Goal: Transaction & Acquisition: Book appointment/travel/reservation

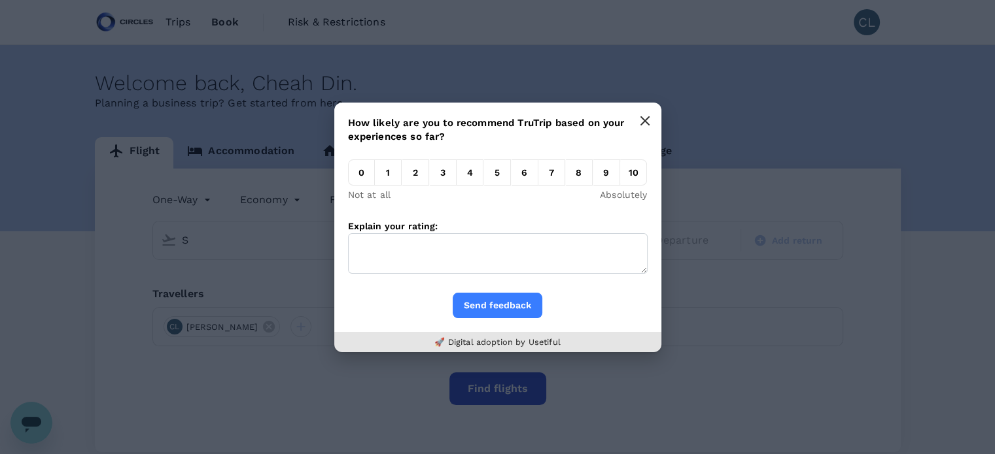
type input "S"
click at [643, 114] on button "button" at bounding box center [645, 121] width 26 height 26
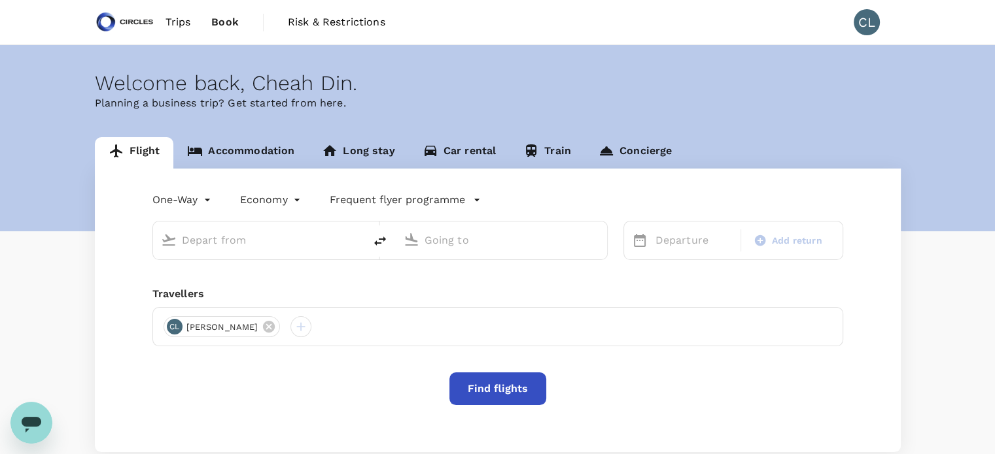
click at [274, 234] on input "text" at bounding box center [259, 240] width 155 height 20
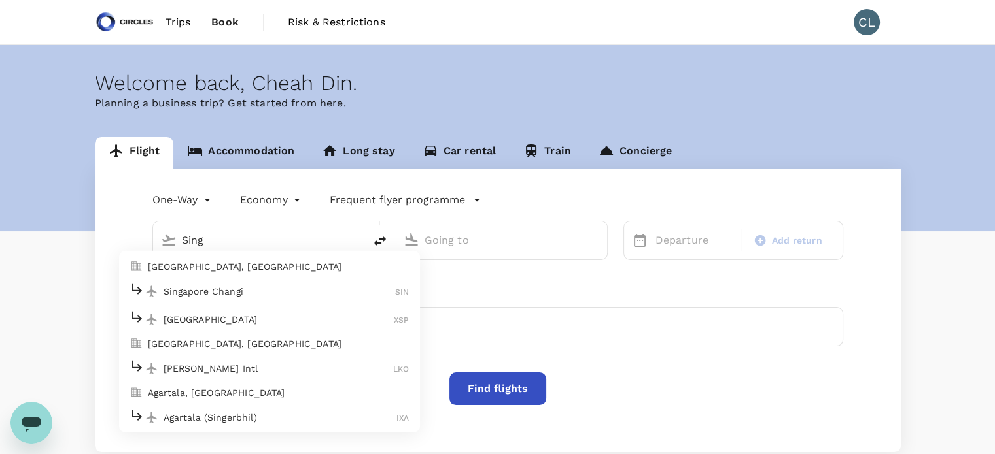
type input "[GEOGRAPHIC_DATA], [GEOGRAPHIC_DATA] (any)"
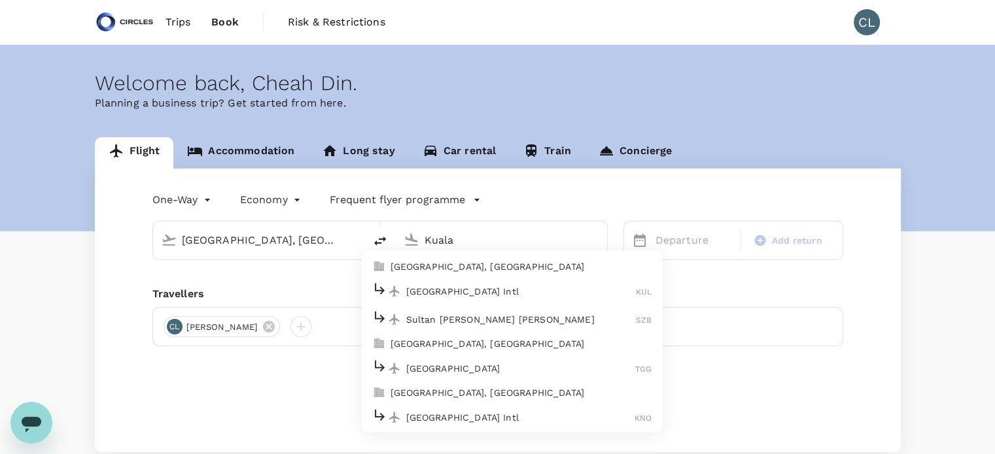
click at [490, 298] on div "[GEOGRAPHIC_DATA] Intl KUL" at bounding box center [512, 291] width 280 height 20
type input "Kuala Lumpur Intl ([GEOGRAPHIC_DATA])"
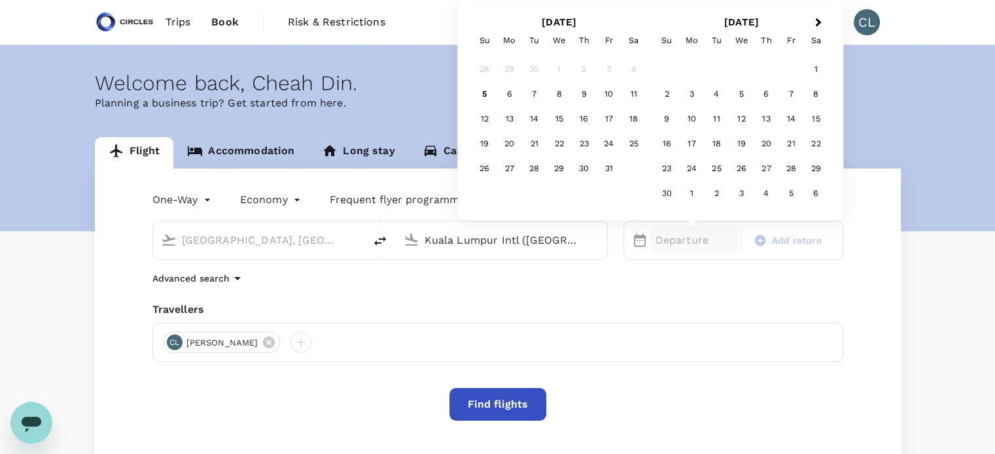
click at [558, 237] on input "Kuala Lumpur Intl ([GEOGRAPHIC_DATA])" at bounding box center [501, 240] width 155 height 20
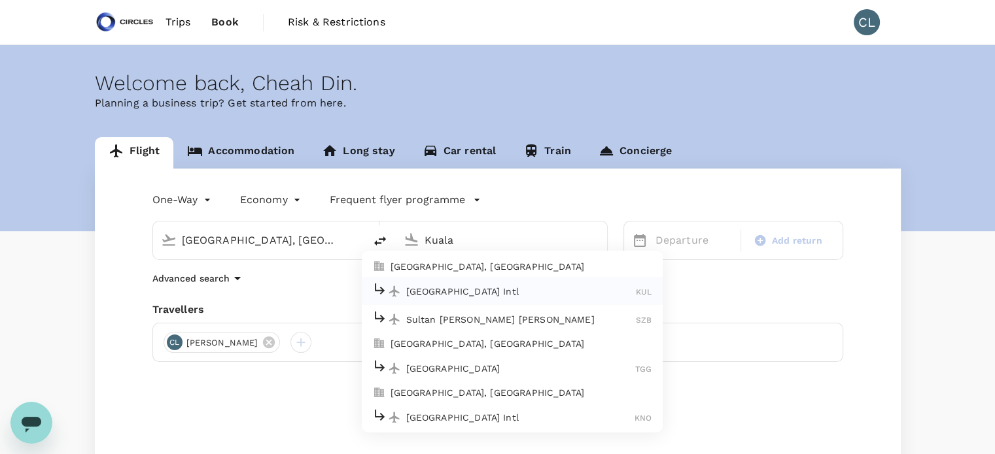
click at [555, 267] on p "[GEOGRAPHIC_DATA], [GEOGRAPHIC_DATA]" at bounding box center [521, 266] width 262 height 13
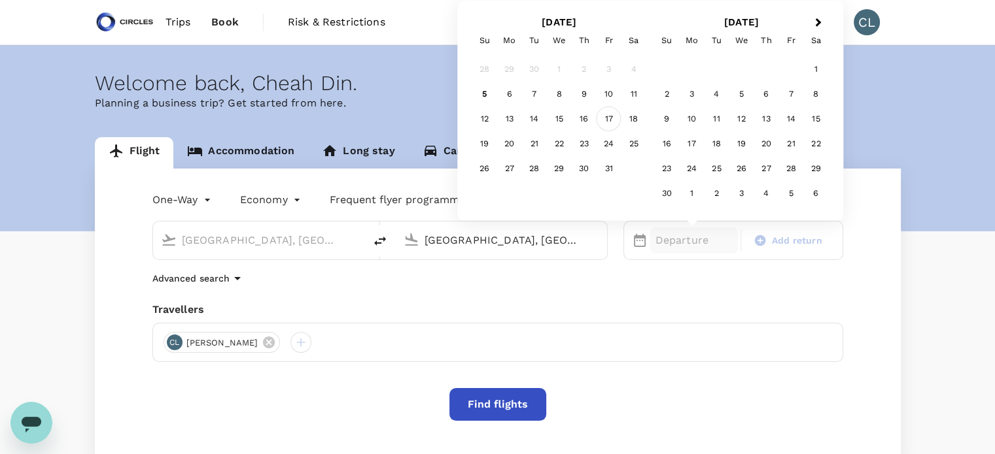
type input "[GEOGRAPHIC_DATA], [GEOGRAPHIC_DATA] (any)"
click at [609, 120] on div "17" at bounding box center [608, 119] width 25 height 25
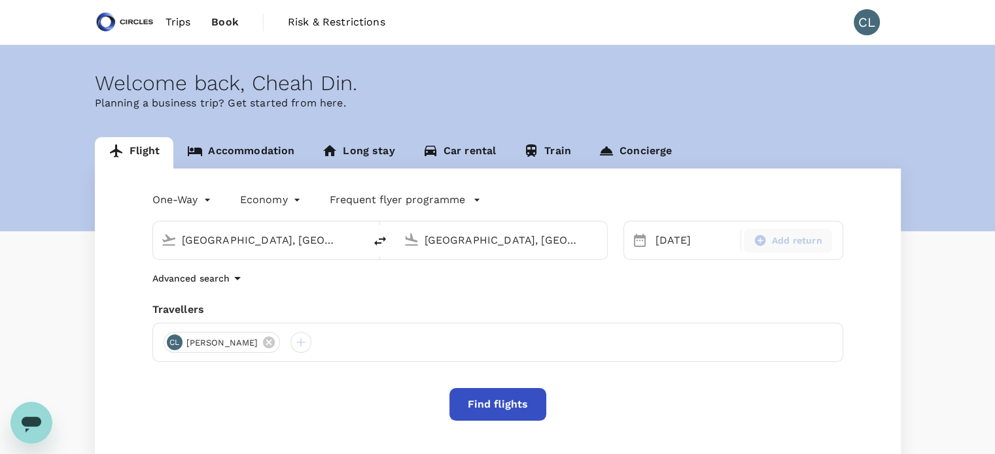
click at [793, 231] on div "Add return" at bounding box center [788, 241] width 88 height 24
type input "roundtrip"
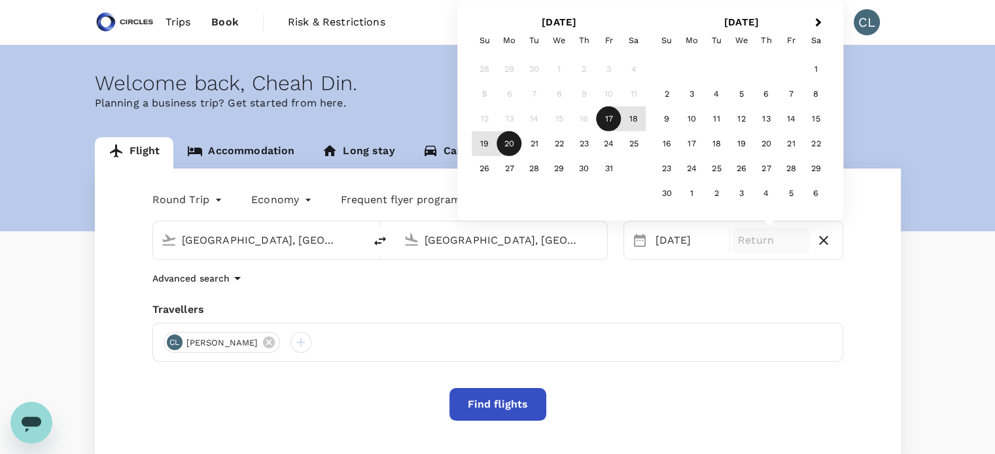
click at [507, 145] on div "20" at bounding box center [509, 143] width 25 height 25
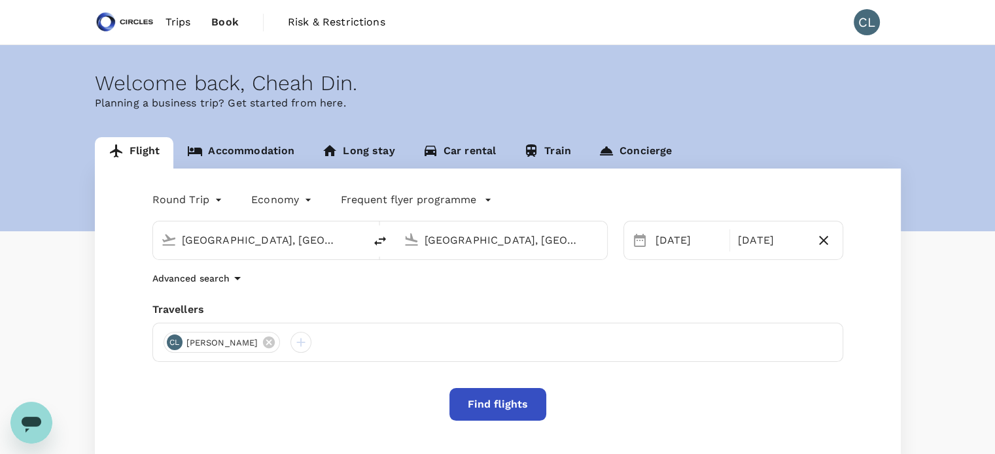
scroll to position [95, 0]
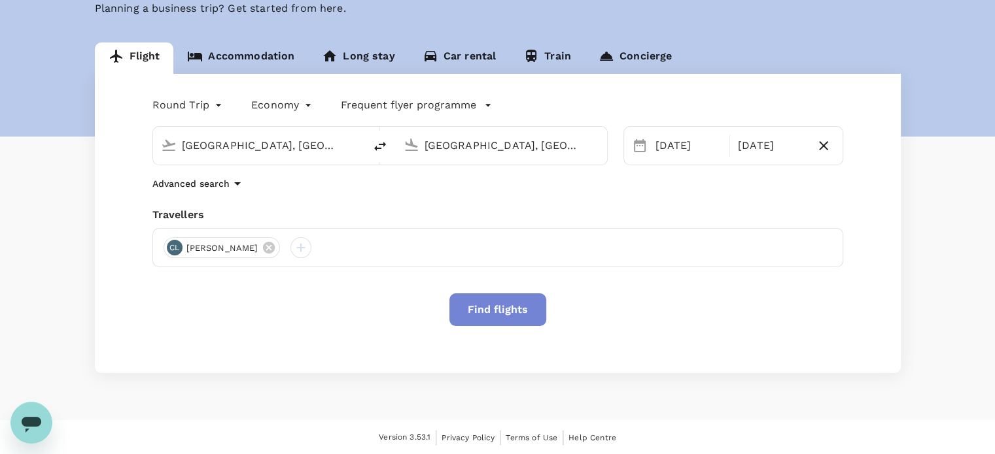
click at [507, 322] on button "Find flights" at bounding box center [497, 310] width 97 height 33
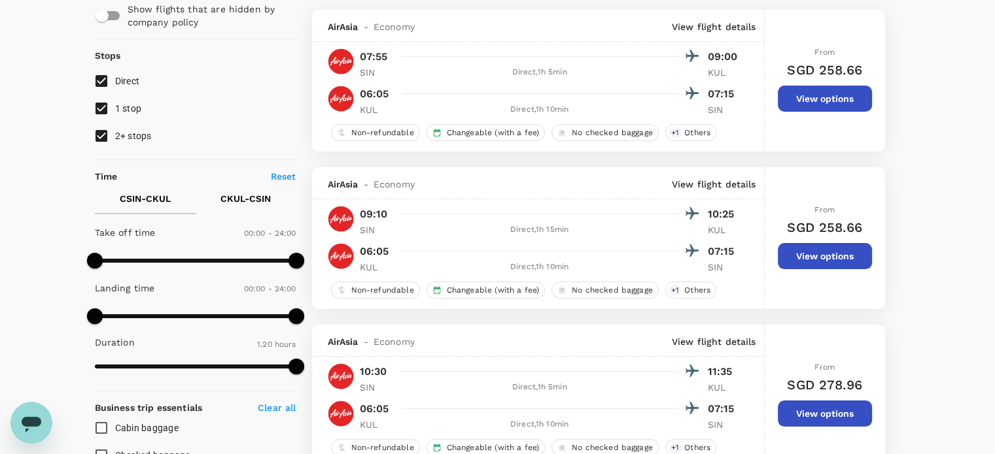
scroll to position [129, 0]
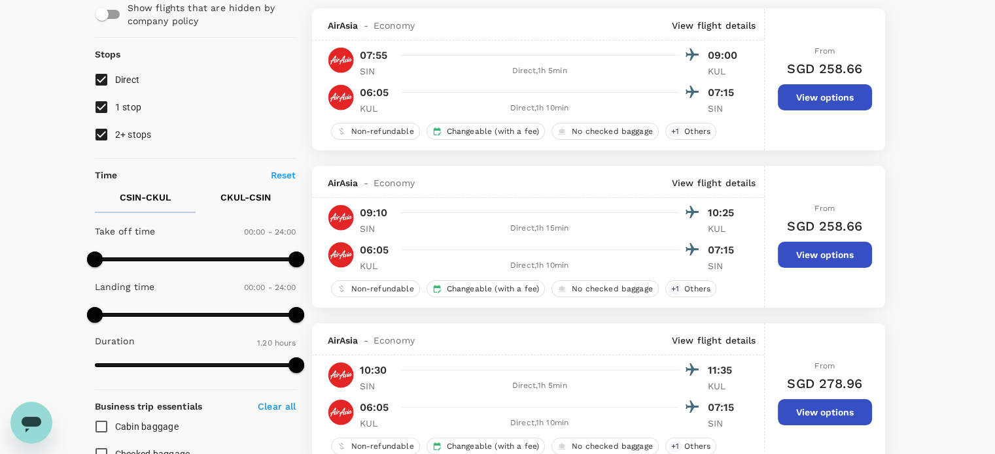
drag, startPoint x: 927, startPoint y: 301, endPoint x: 895, endPoint y: 192, distance: 113.2
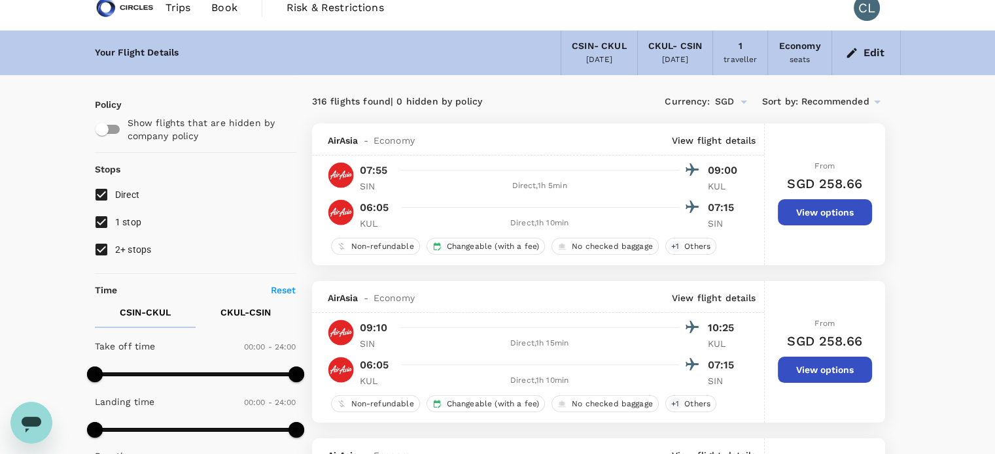
scroll to position [0, 0]
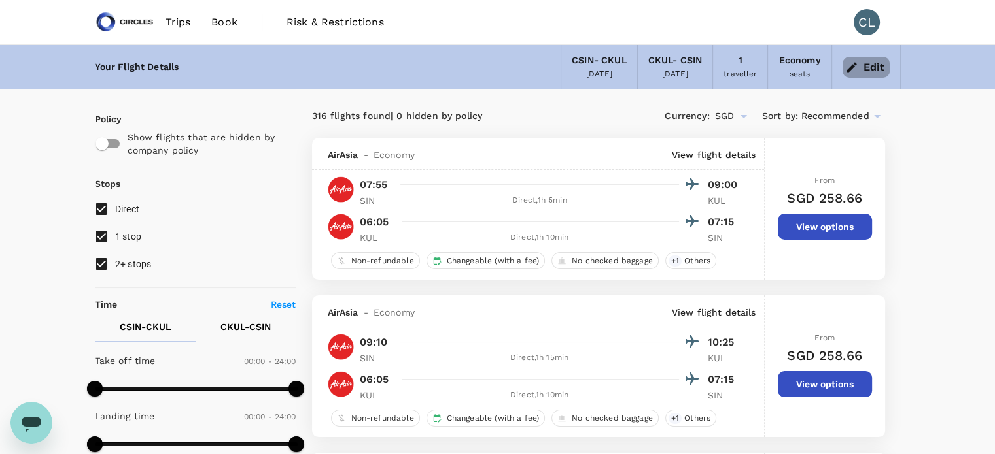
click at [857, 70] on icon "button" at bounding box center [851, 67] width 13 height 13
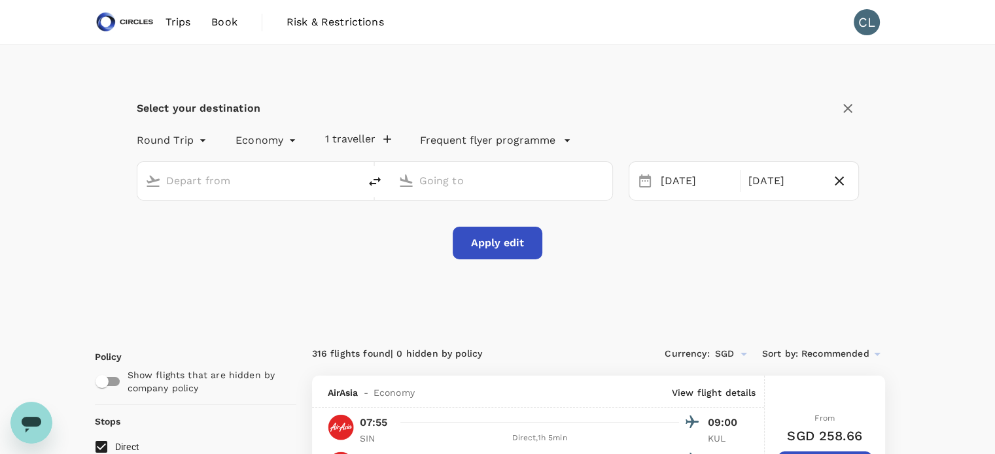
type input "[GEOGRAPHIC_DATA], [GEOGRAPHIC_DATA] (any)"
click at [849, 112] on icon "button" at bounding box center [848, 109] width 16 height 16
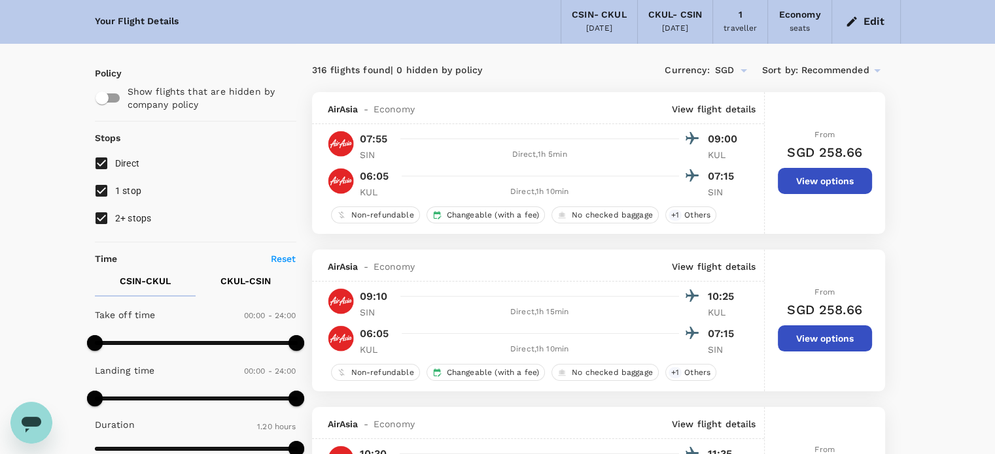
scroll to position [44, 0]
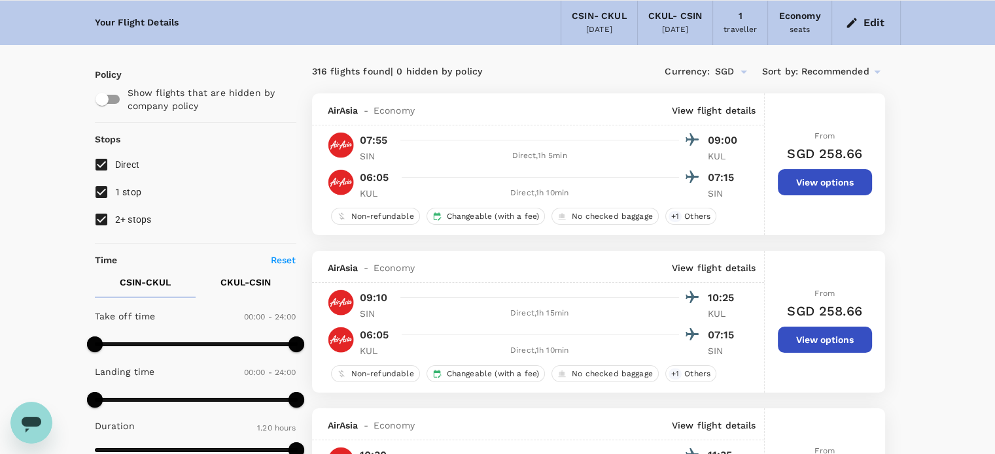
click at [604, 28] on div "[DATE]" at bounding box center [599, 30] width 26 height 13
click at [599, 20] on div "CSIN - CKUL" at bounding box center [599, 16] width 55 height 14
click at [873, 27] on button "Edit" at bounding box center [865, 22] width 47 height 21
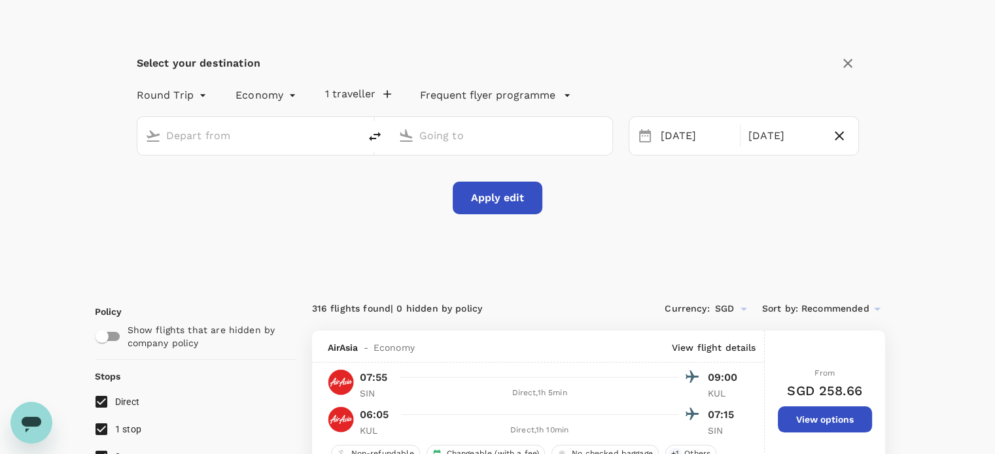
scroll to position [0, 0]
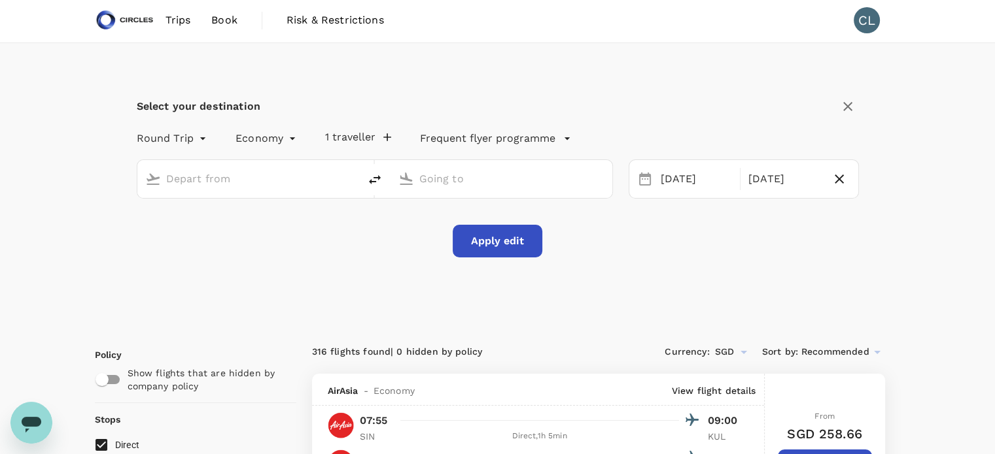
type input "[GEOGRAPHIC_DATA], [GEOGRAPHIC_DATA] (any)"
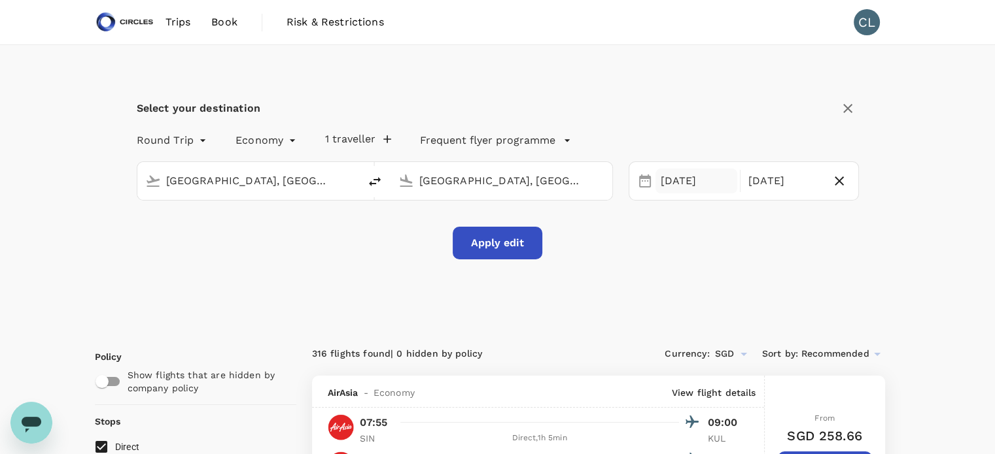
click at [655, 177] on div "[DATE]" at bounding box center [696, 182] width 82 height 26
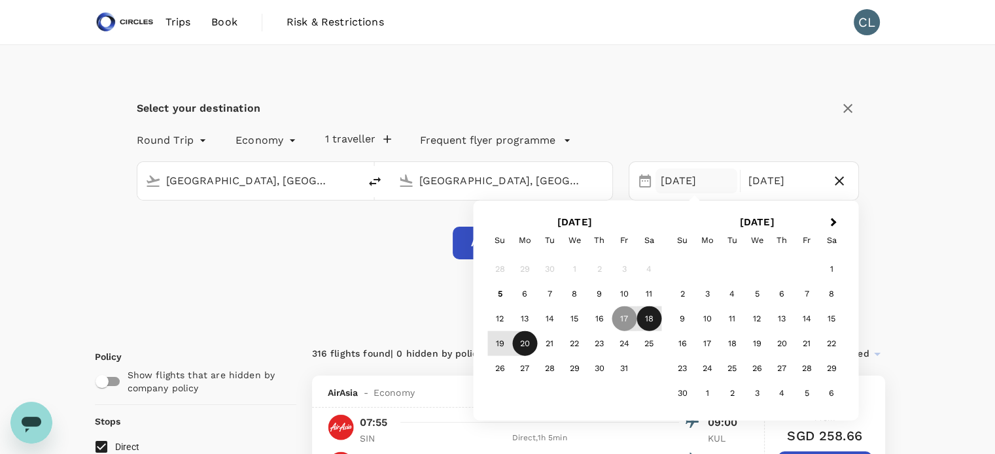
click at [656, 324] on div "18" at bounding box center [648, 319] width 25 height 25
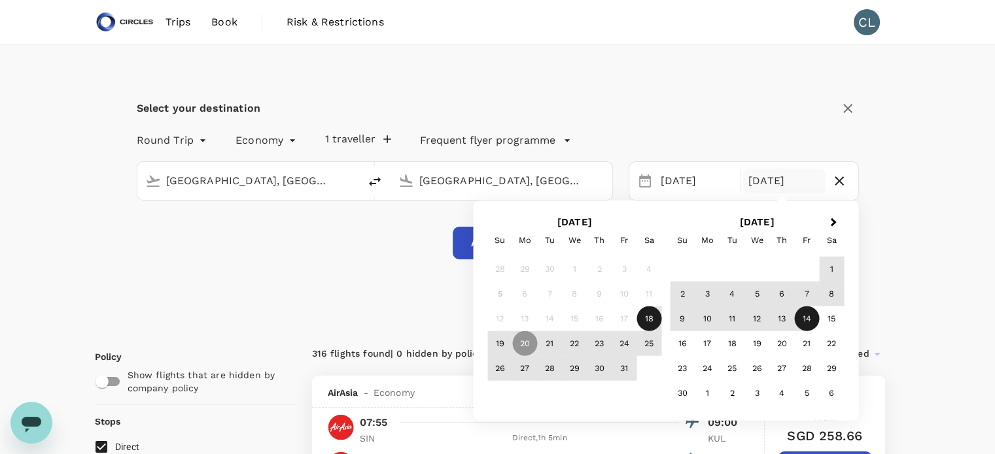
click at [801, 318] on div "14" at bounding box center [806, 319] width 25 height 25
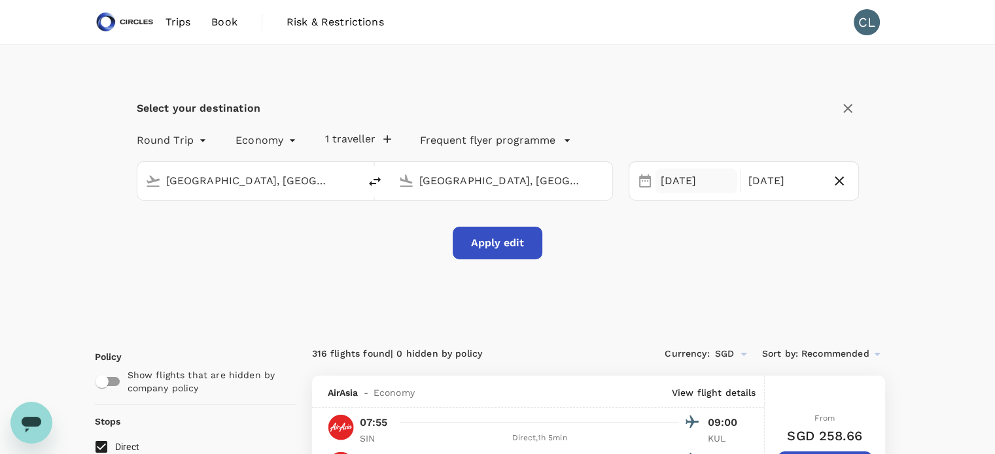
click at [683, 184] on div "[DATE]" at bounding box center [696, 182] width 82 height 26
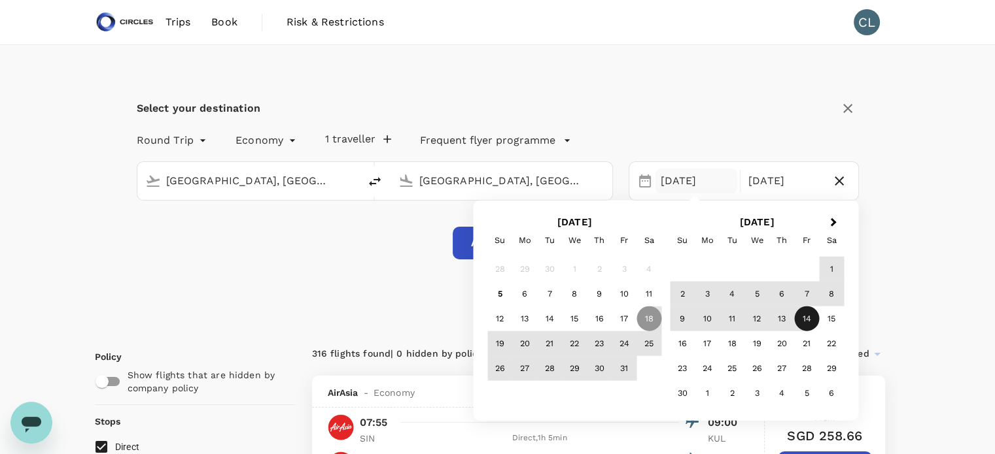
click at [808, 320] on div "14" at bounding box center [806, 319] width 25 height 25
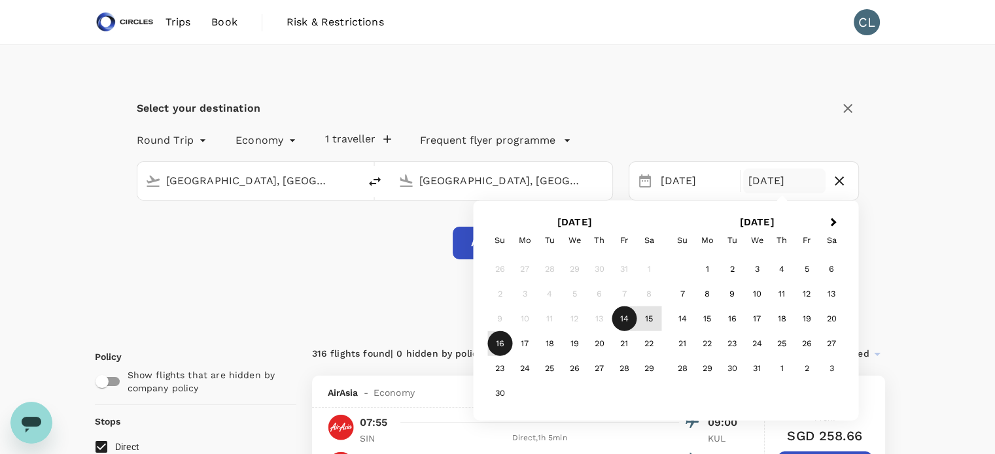
click at [502, 345] on div "16" at bounding box center [499, 344] width 25 height 25
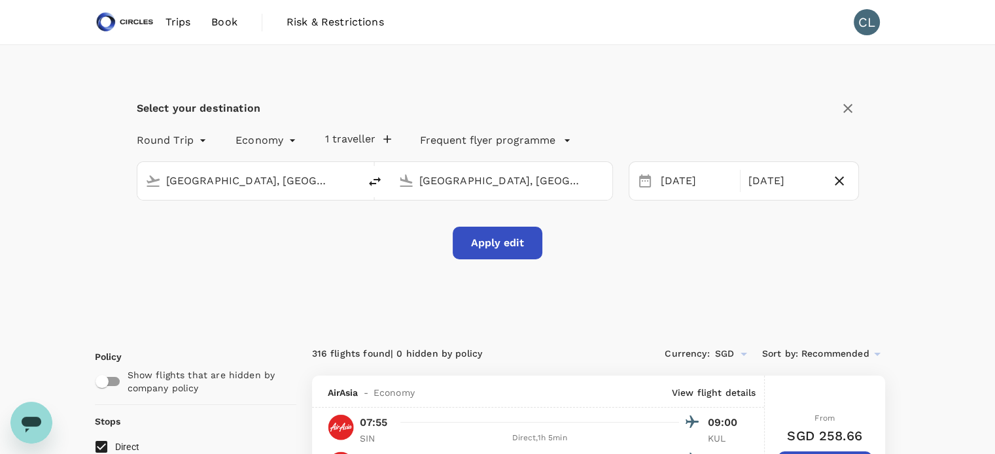
click at [475, 227] on div "Apply edit" at bounding box center [498, 243] width 90 height 33
click at [481, 237] on button "Apply edit" at bounding box center [498, 243] width 90 height 33
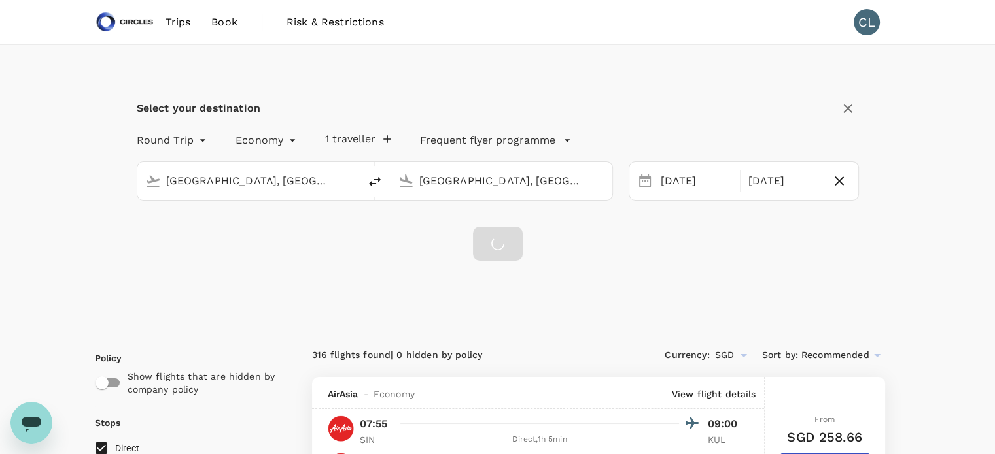
checkbox input "false"
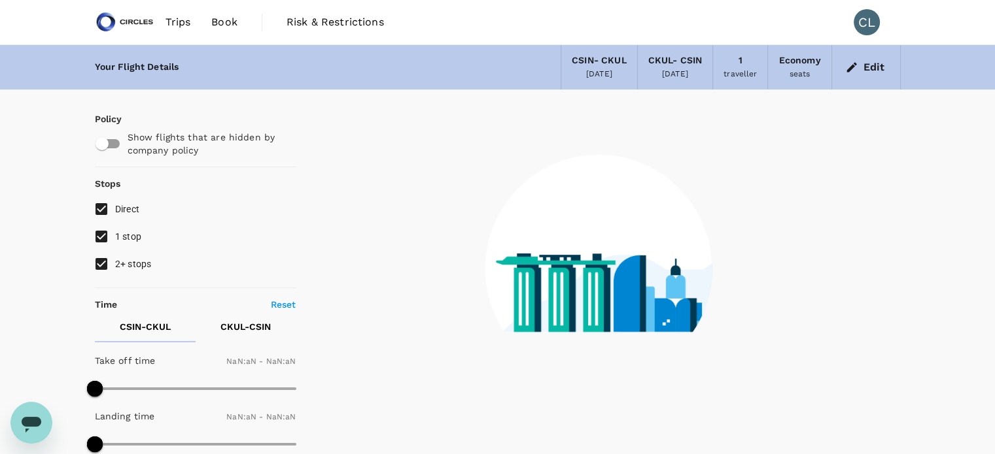
type input "1440"
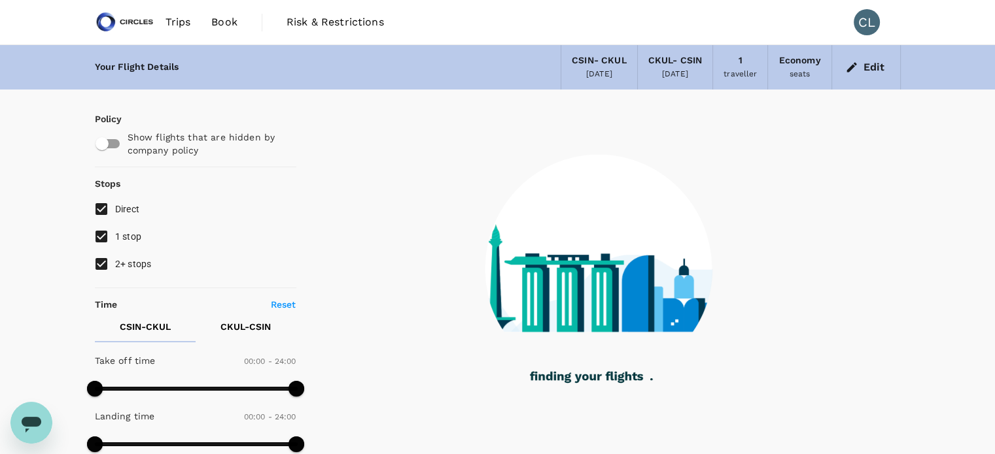
type input "85"
checkbox input "true"
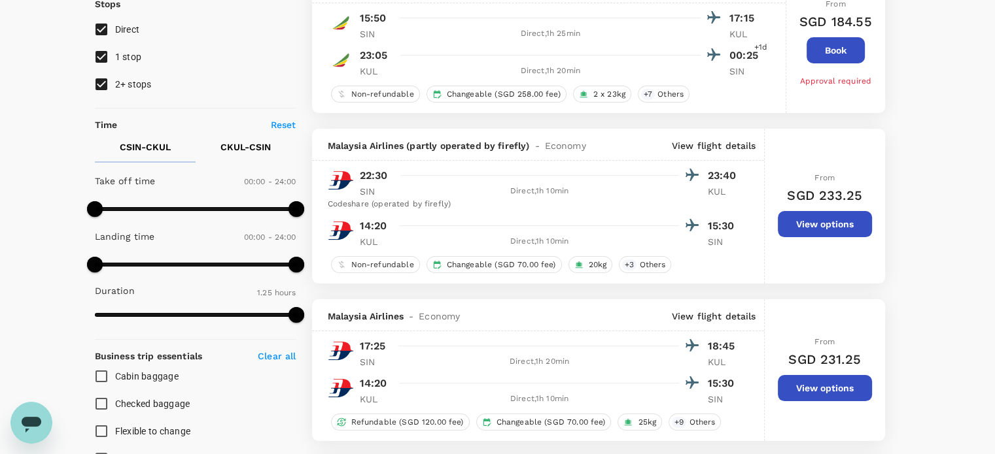
scroll to position [180, 0]
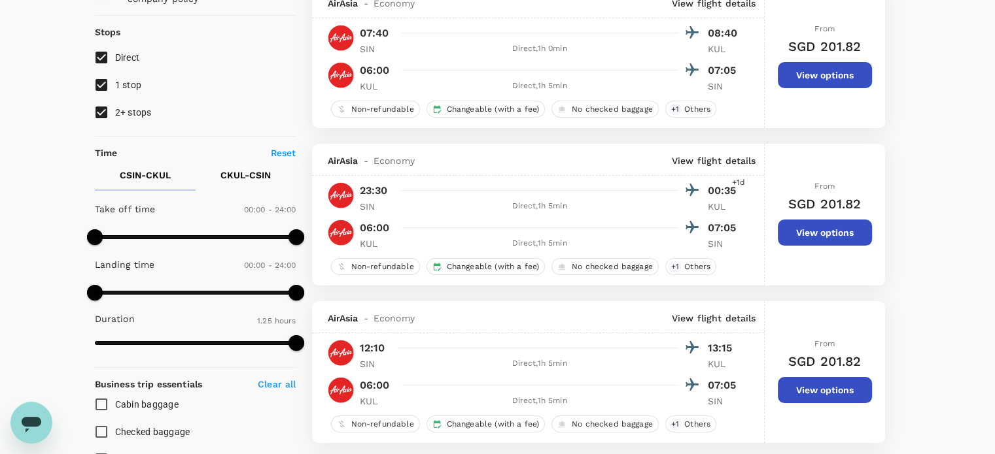
scroll to position [0, 0]
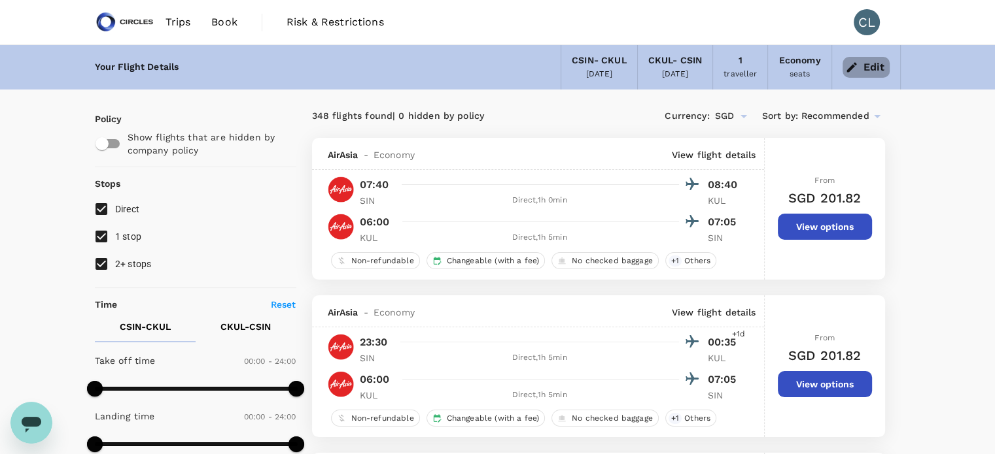
click at [849, 72] on icon "button" at bounding box center [851, 67] width 13 height 13
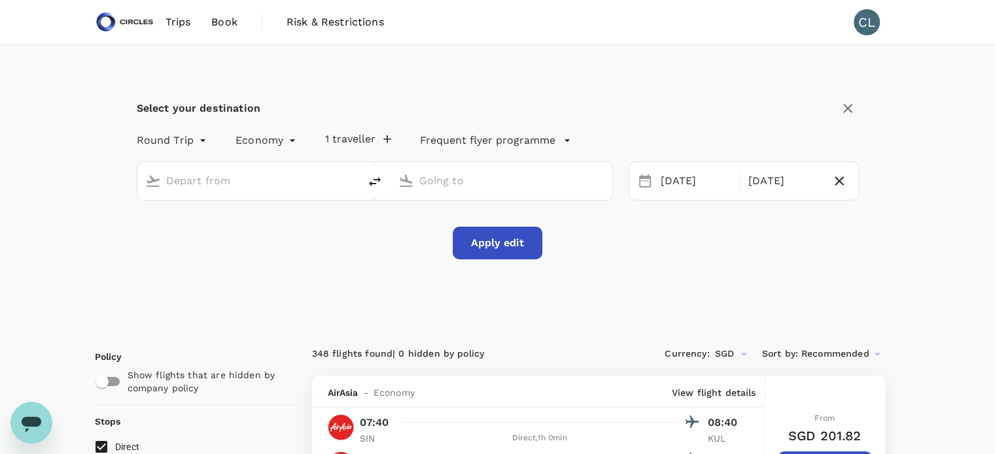
type input "[GEOGRAPHIC_DATA], [GEOGRAPHIC_DATA] (any)"
click at [649, 188] on icon at bounding box center [645, 181] width 16 height 16
click at [744, 258] on div "Apply edit" at bounding box center [498, 243] width 722 height 33
click at [701, 188] on div "[DATE]" at bounding box center [696, 182] width 82 height 26
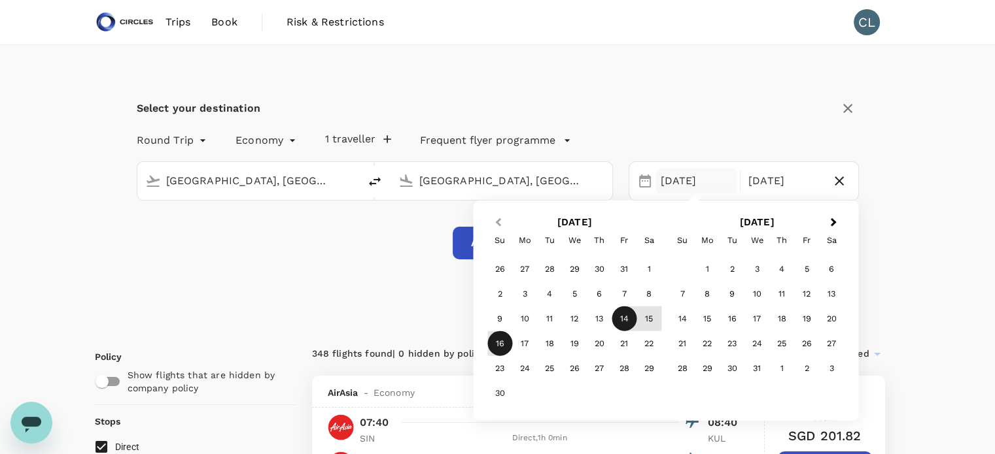
click at [498, 219] on span "Previous Month" at bounding box center [498, 222] width 0 height 15
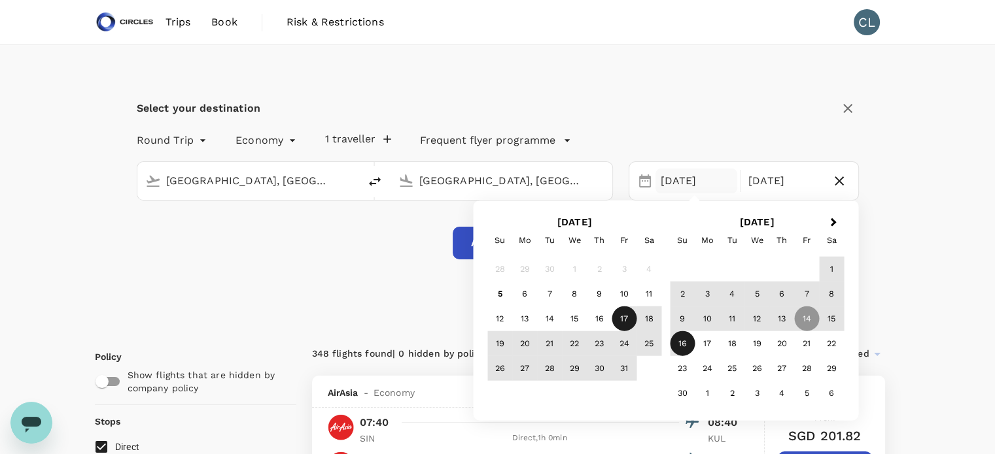
click at [621, 322] on div "17" at bounding box center [623, 319] width 25 height 25
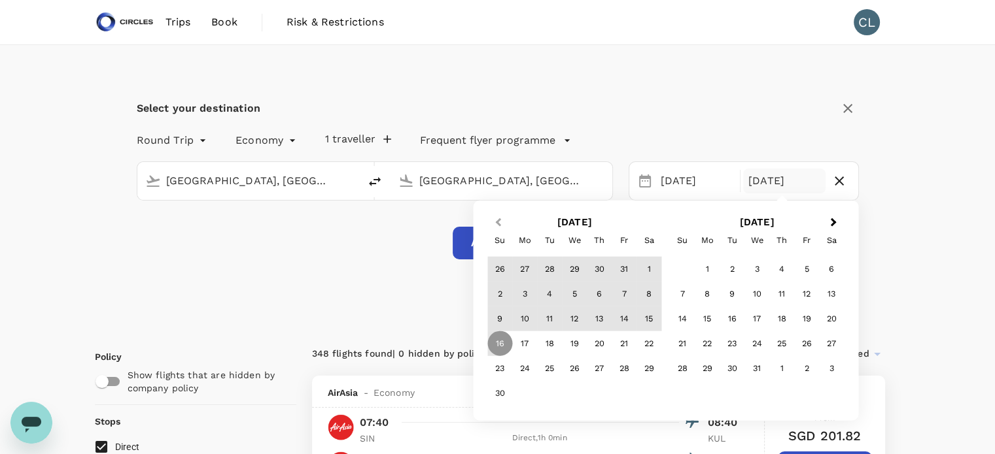
click at [498, 222] on span "Previous Month" at bounding box center [498, 222] width 0 height 15
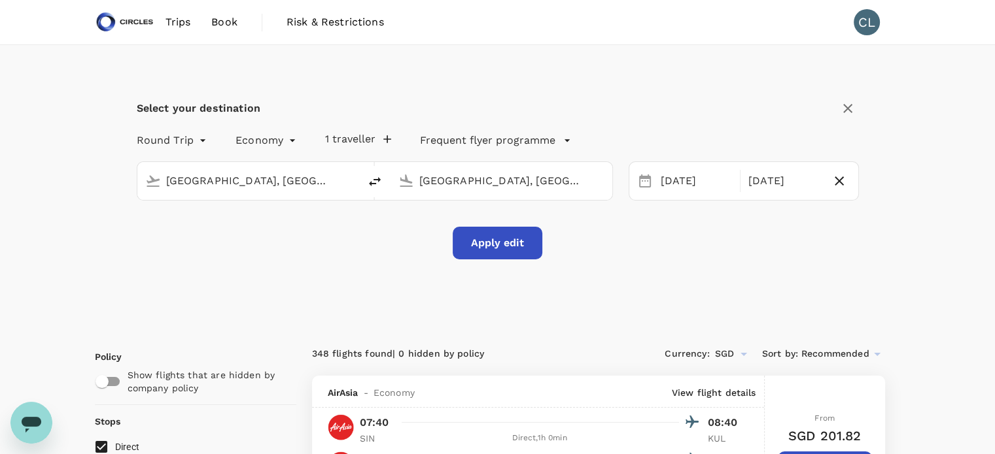
drag, startPoint x: 519, startPoint y: 346, endPoint x: 379, endPoint y: 282, distance: 153.3
drag, startPoint x: 379, startPoint y: 282, endPoint x: 680, endPoint y: 293, distance: 301.0
click at [680, 293] on div "Select your destination Round Trip roundtrip Economy economy 1 traveller Freque…" at bounding box center [498, 186] width 806 height 282
click at [800, 189] on div "[DATE]" at bounding box center [784, 182] width 82 height 26
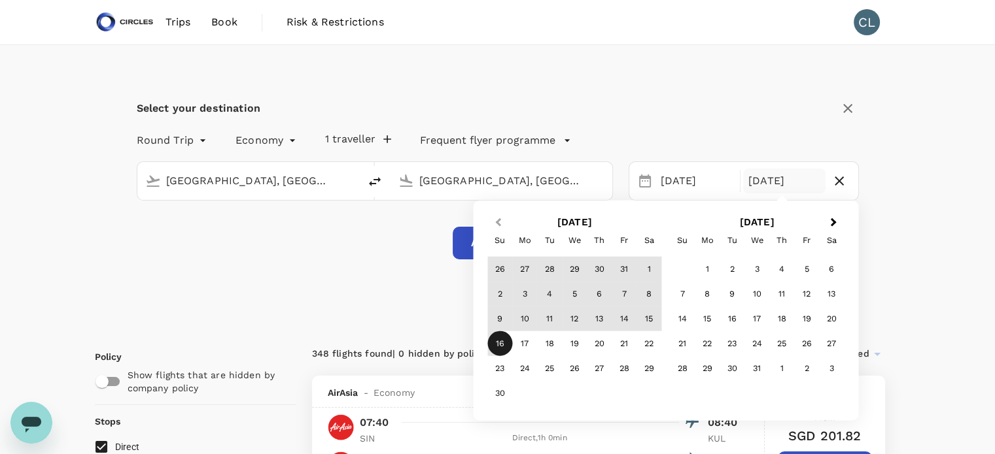
click at [498, 223] on span "Previous Month" at bounding box center [498, 222] width 0 height 15
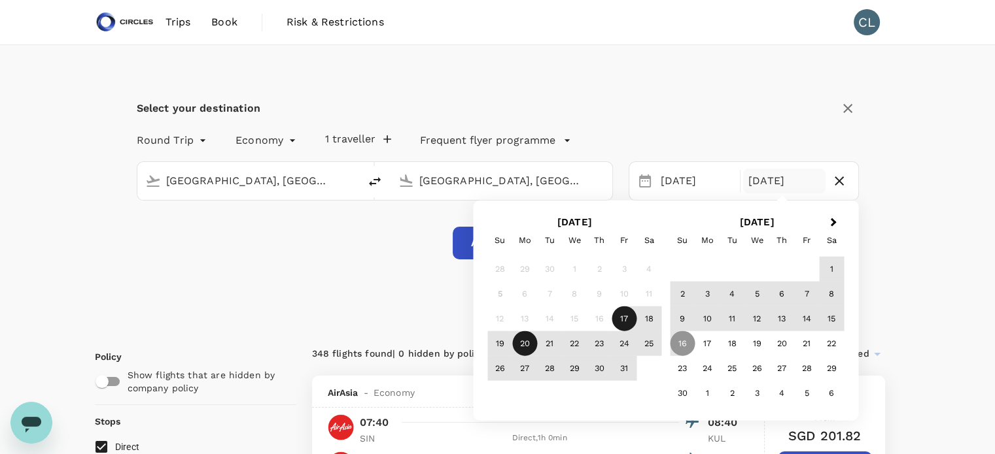
click at [522, 342] on div "20" at bounding box center [524, 344] width 25 height 25
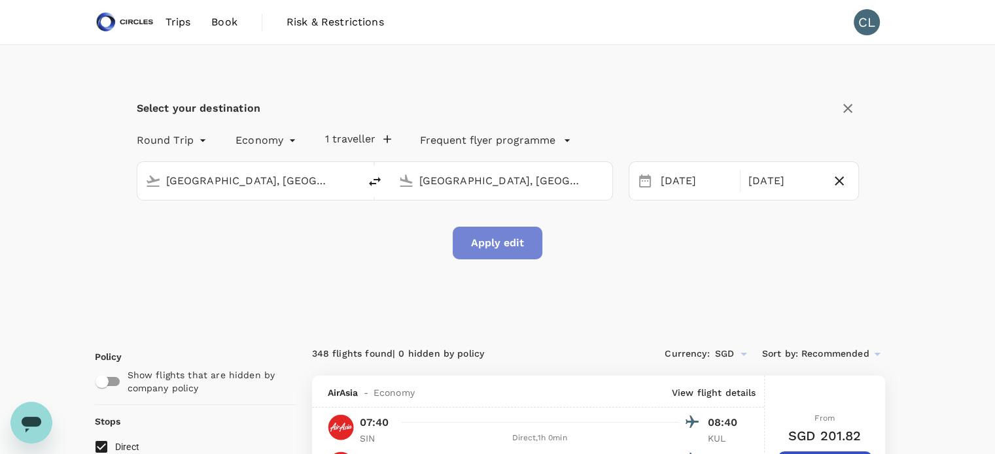
click at [505, 250] on button "Apply edit" at bounding box center [498, 243] width 90 height 33
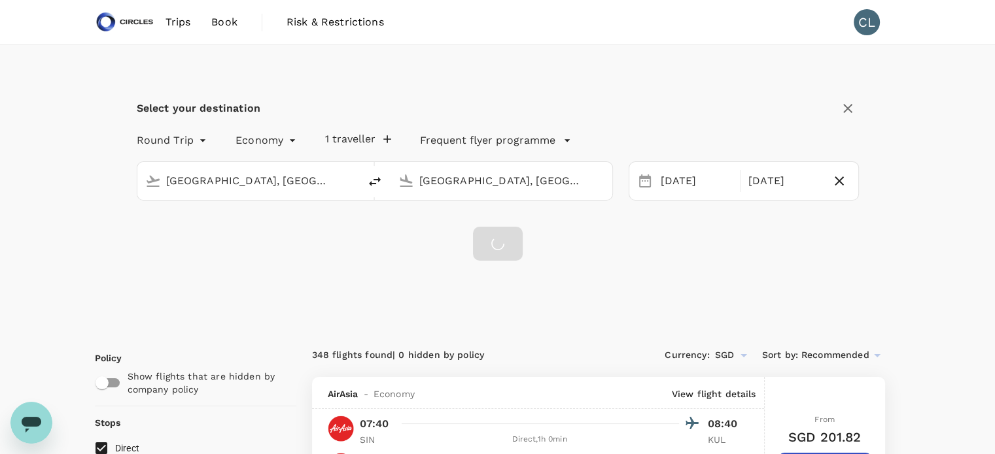
checkbox input "false"
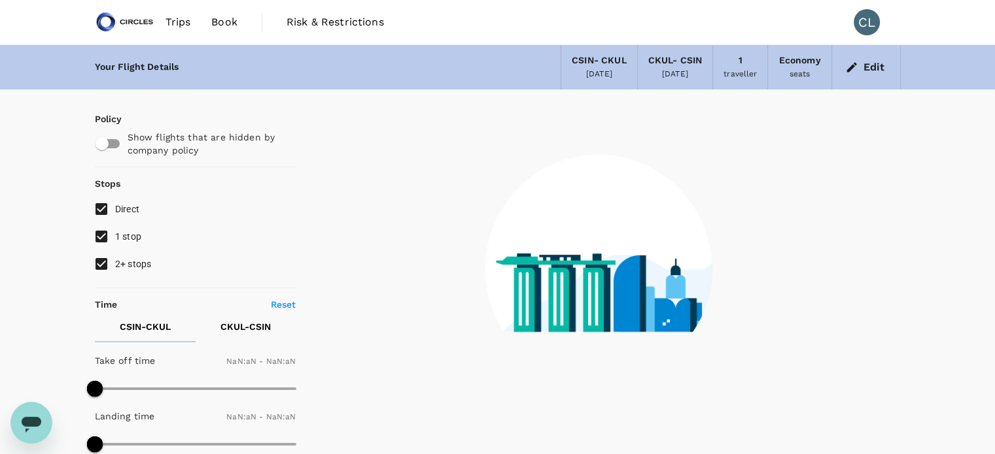
type input "1440"
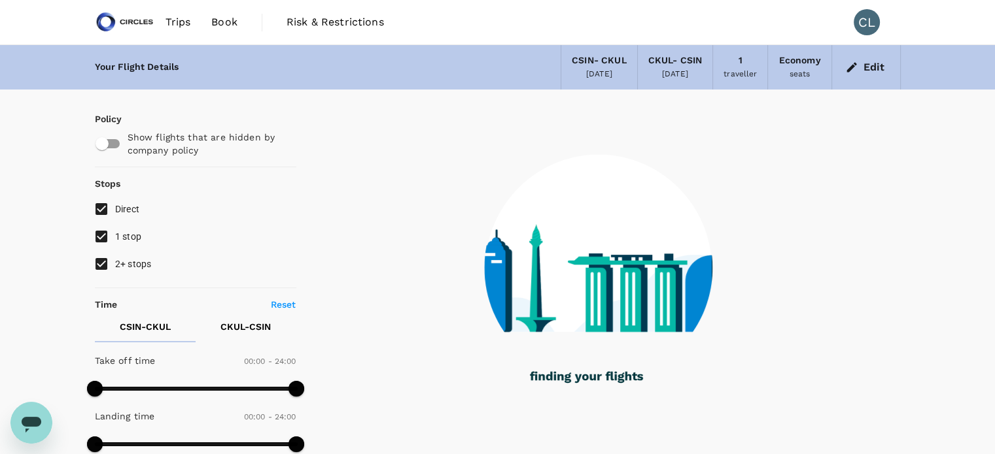
checkbox input "true"
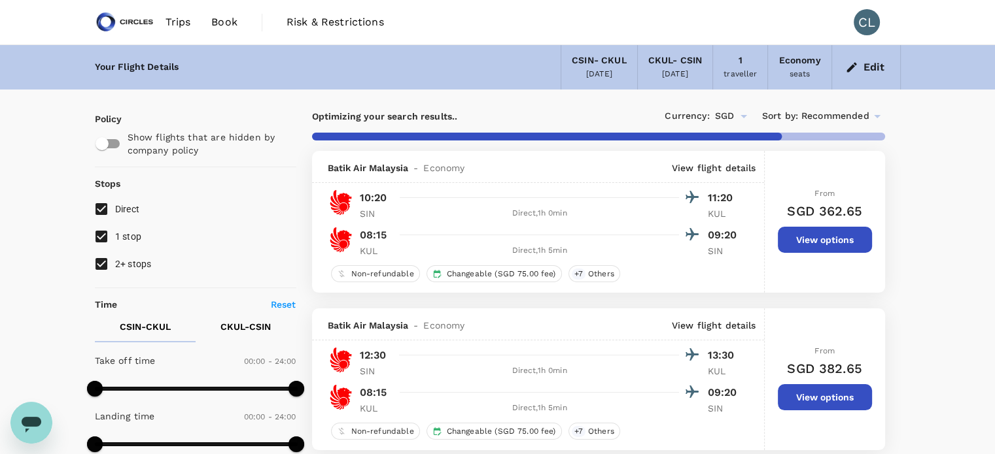
drag, startPoint x: 505, startPoint y: 250, endPoint x: 950, endPoint y: 306, distance: 448.1
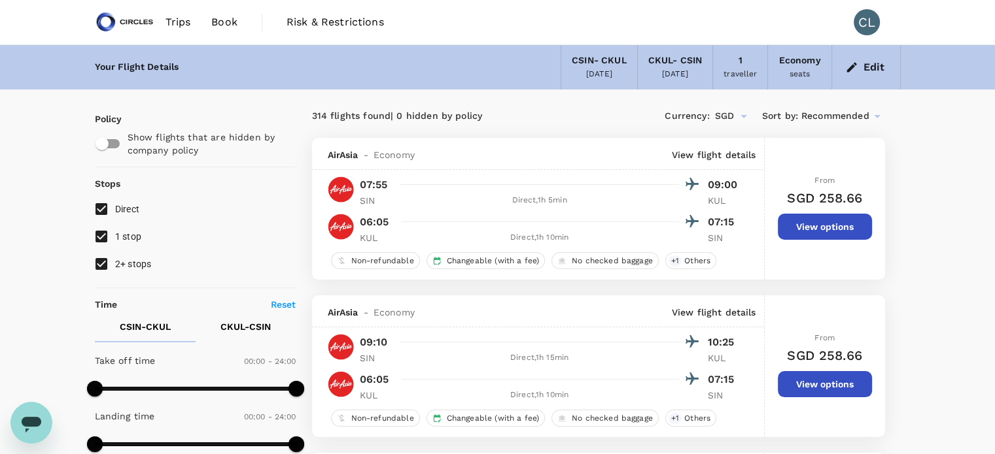
click at [877, 118] on icon at bounding box center [877, 117] width 16 height 16
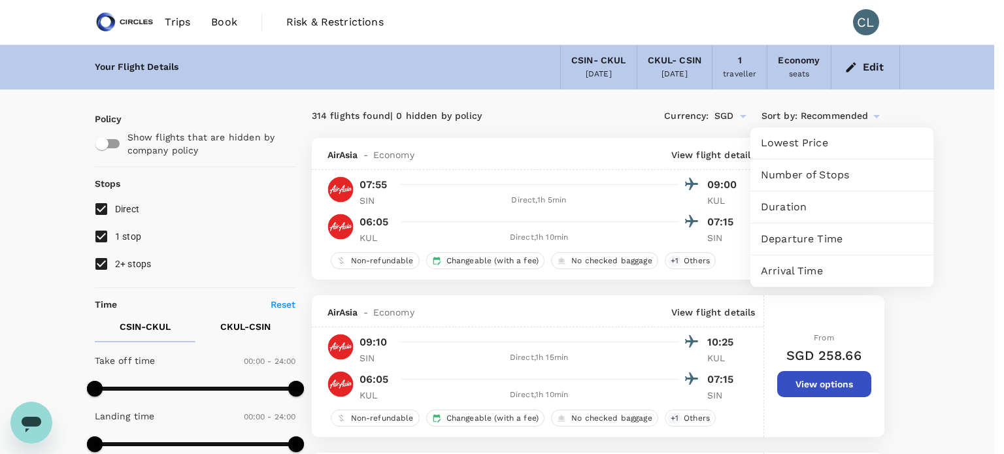
click at [983, 160] on div at bounding box center [502, 227] width 1004 height 454
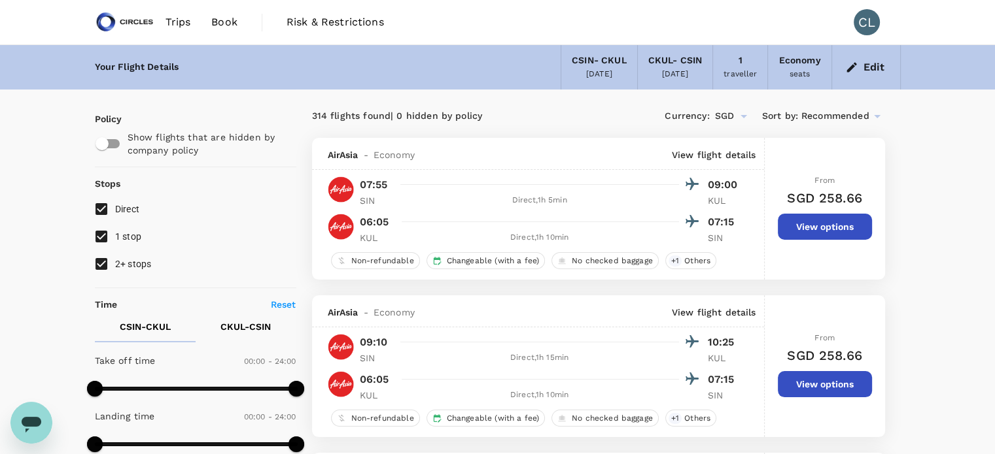
click at [879, 112] on icon at bounding box center [877, 117] width 16 height 16
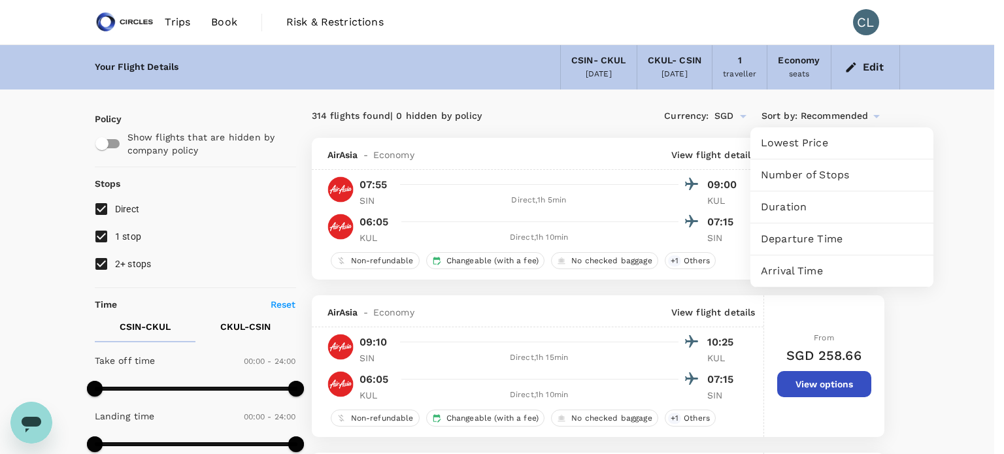
click at [853, 141] on span "Lowest Price" at bounding box center [842, 143] width 162 height 16
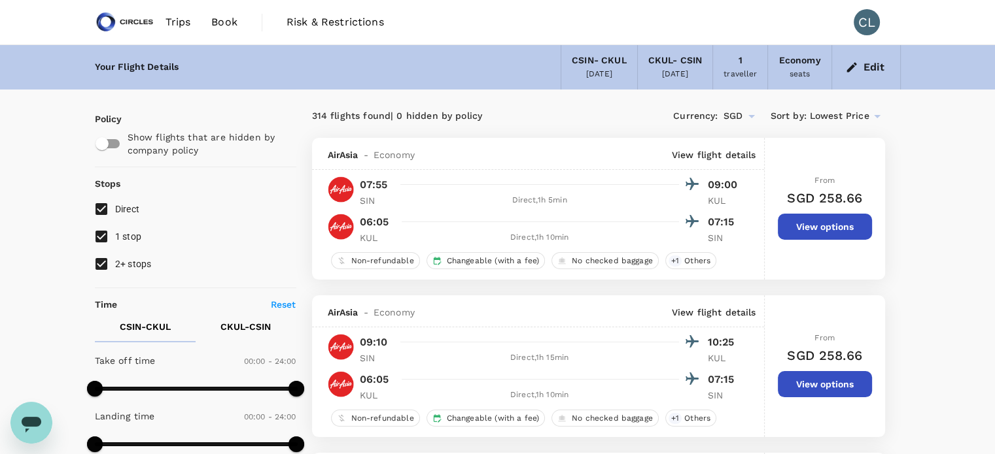
click at [876, 119] on icon at bounding box center [877, 117] width 16 height 16
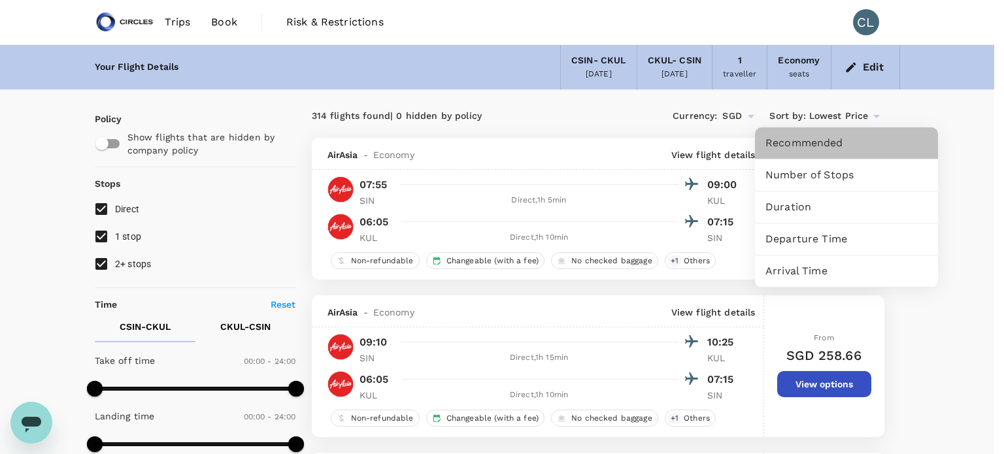
click at [867, 150] on span "Recommended" at bounding box center [847, 143] width 162 height 16
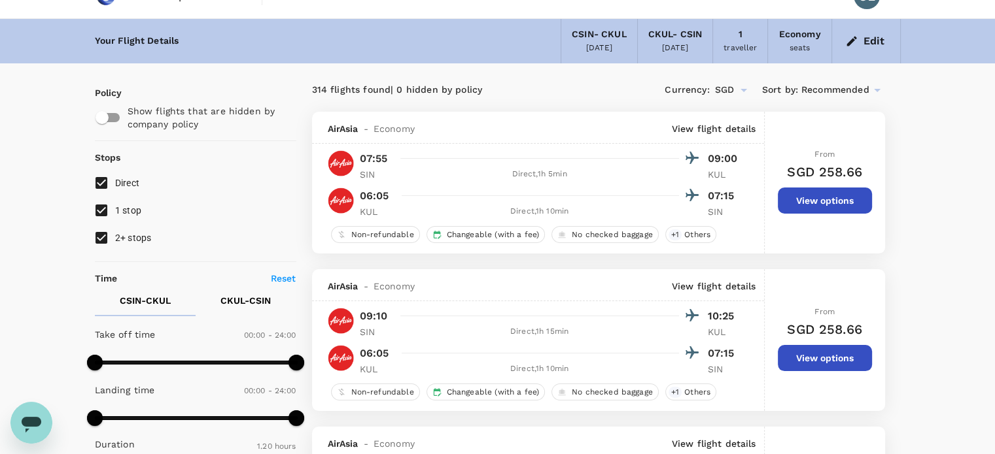
scroll to position [24, 0]
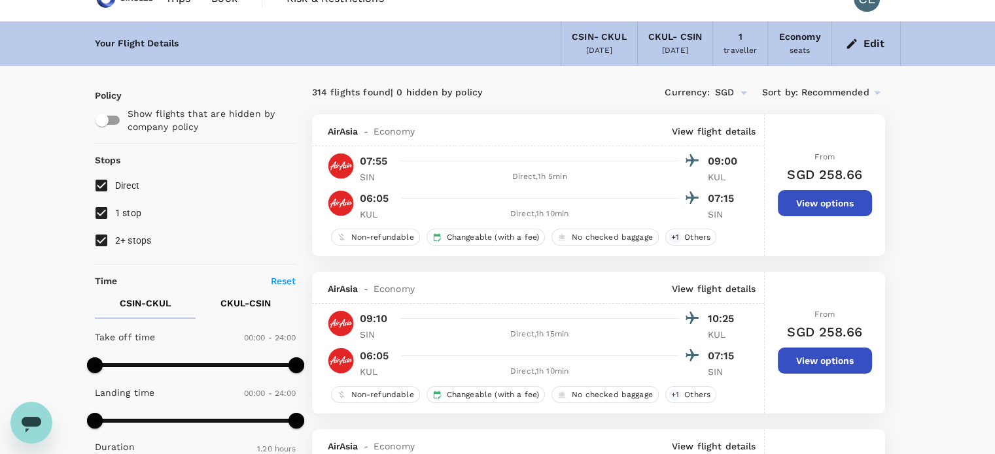
click at [819, 201] on button "View options" at bounding box center [825, 203] width 94 height 26
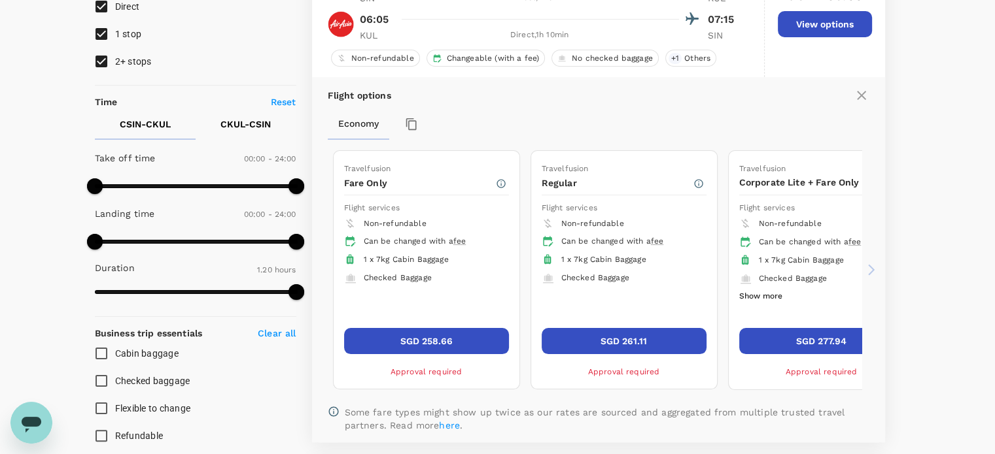
scroll to position [198, 0]
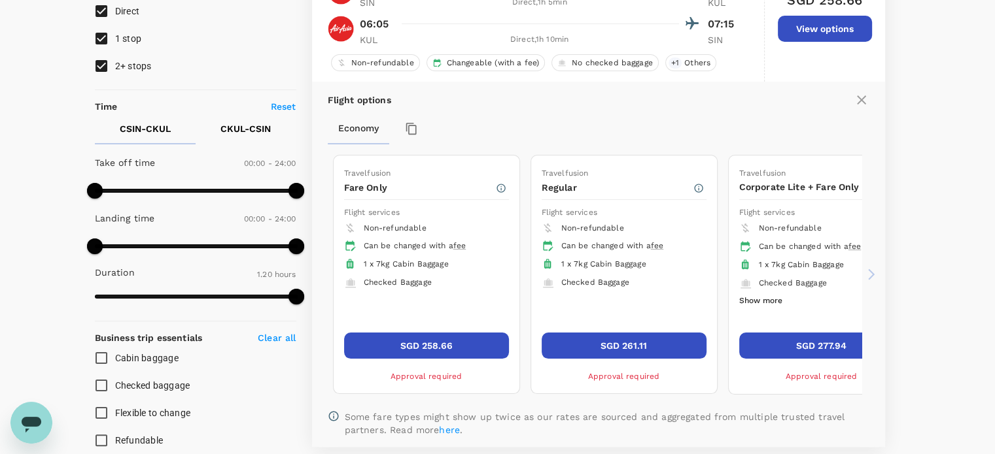
click at [873, 271] on icon at bounding box center [871, 274] width 13 height 13
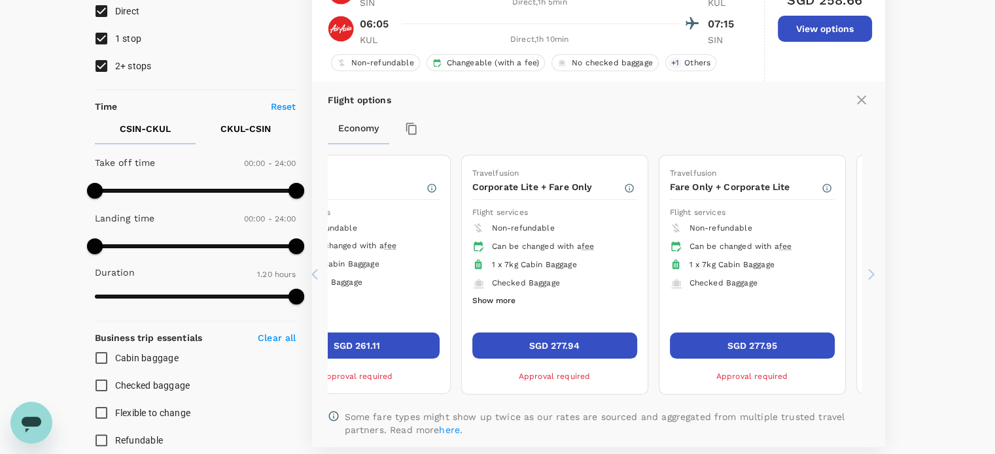
click at [873, 271] on icon at bounding box center [871, 274] width 13 height 13
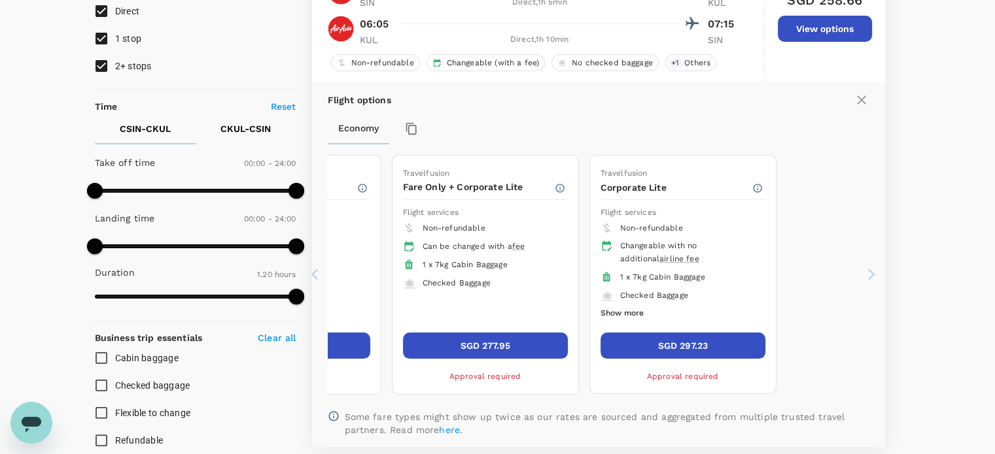
click at [313, 274] on icon at bounding box center [314, 274] width 7 height 11
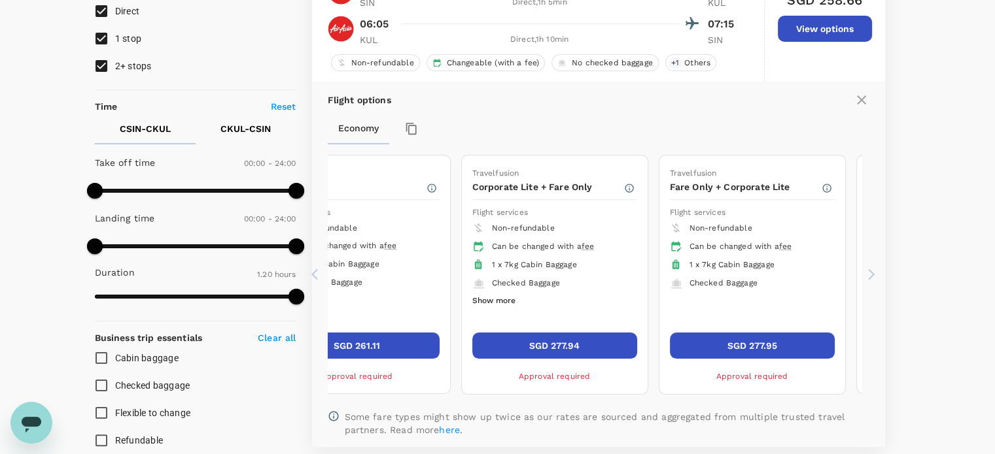
click at [313, 274] on icon at bounding box center [314, 274] width 7 height 11
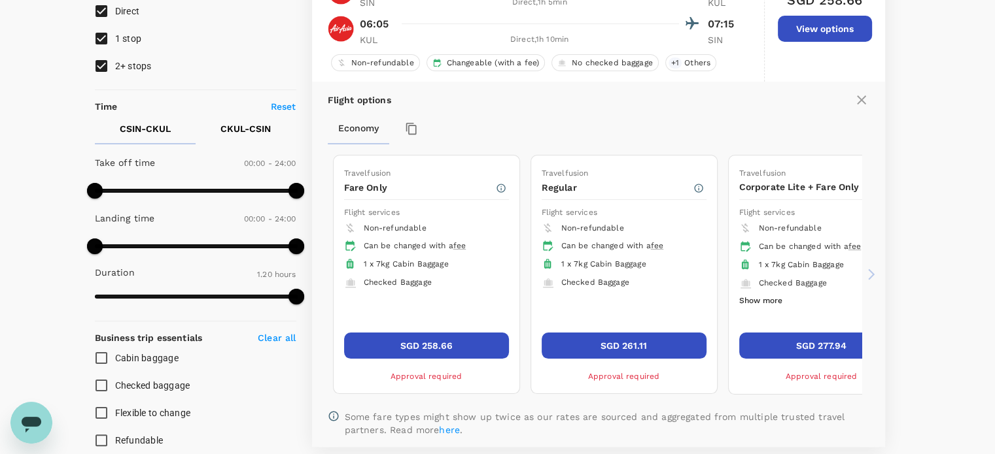
click at [313, 274] on icon at bounding box center [314, 274] width 7 height 11
click at [871, 269] on icon at bounding box center [871, 274] width 13 height 13
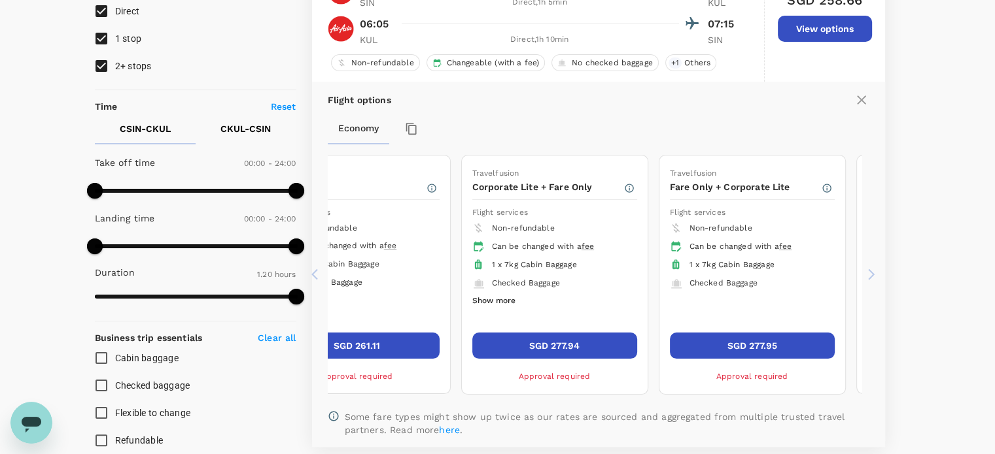
drag, startPoint x: 871, startPoint y: 269, endPoint x: 958, endPoint y: 269, distance: 87.0
click at [870, 273] on icon at bounding box center [871, 274] width 13 height 13
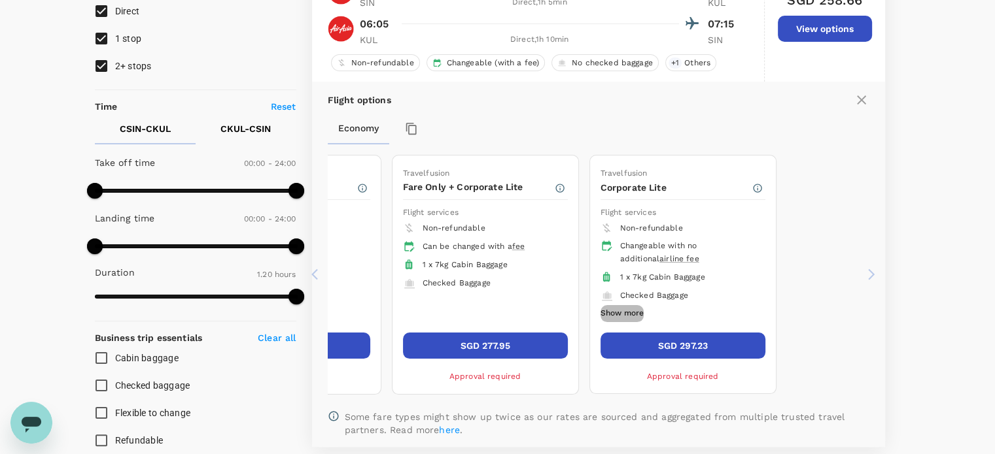
click at [637, 308] on button "Show more" at bounding box center [621, 313] width 43 height 17
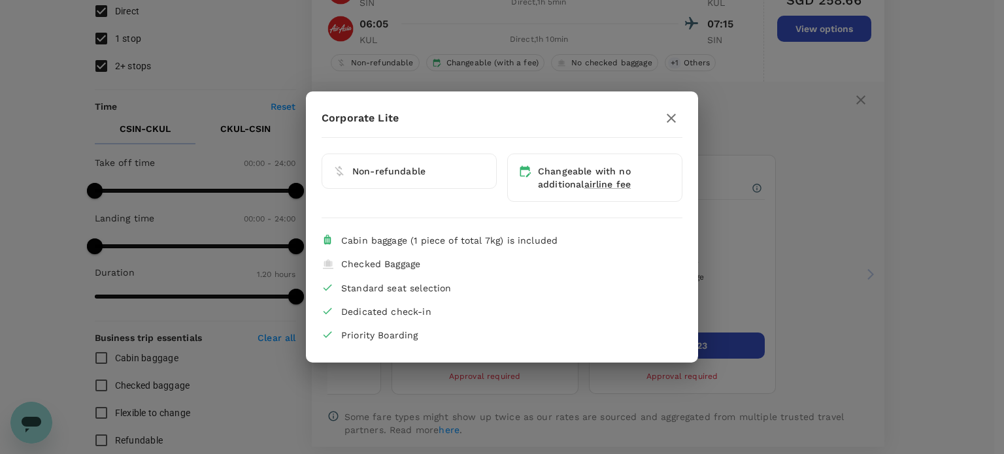
click at [672, 122] on icon "button" at bounding box center [672, 119] width 16 height 16
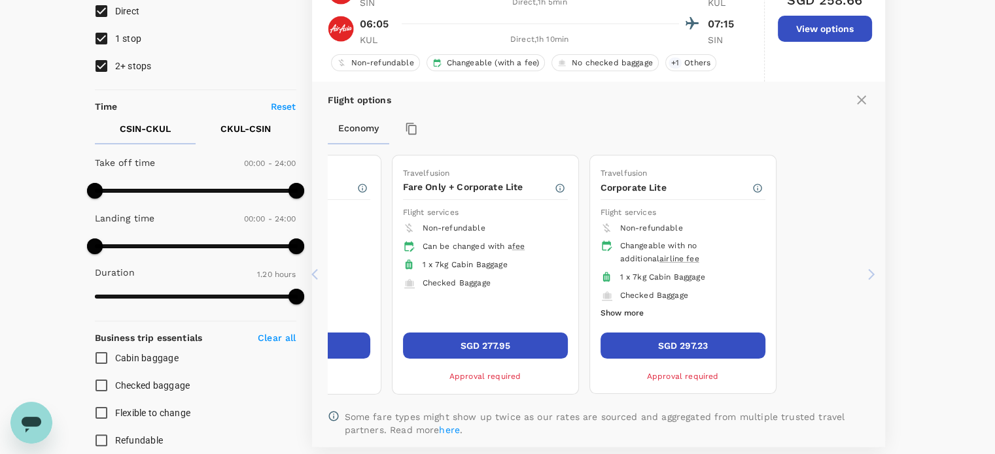
click at [94, 388] on input "Checked baggage" at bounding box center [101, 385] width 27 height 27
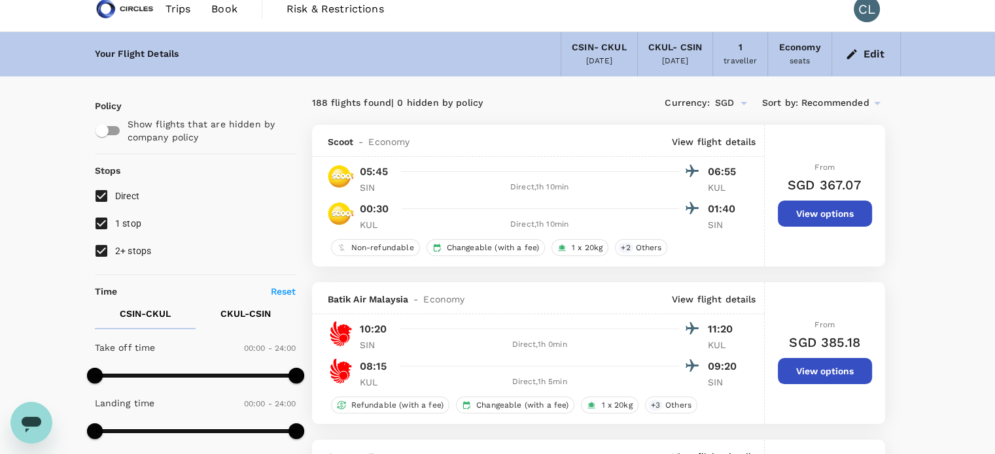
scroll to position [8, 0]
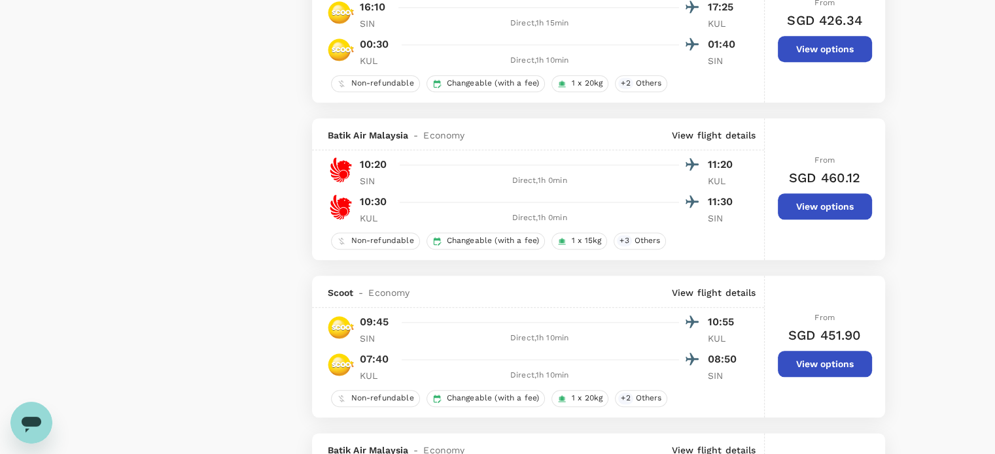
scroll to position [1441, 0]
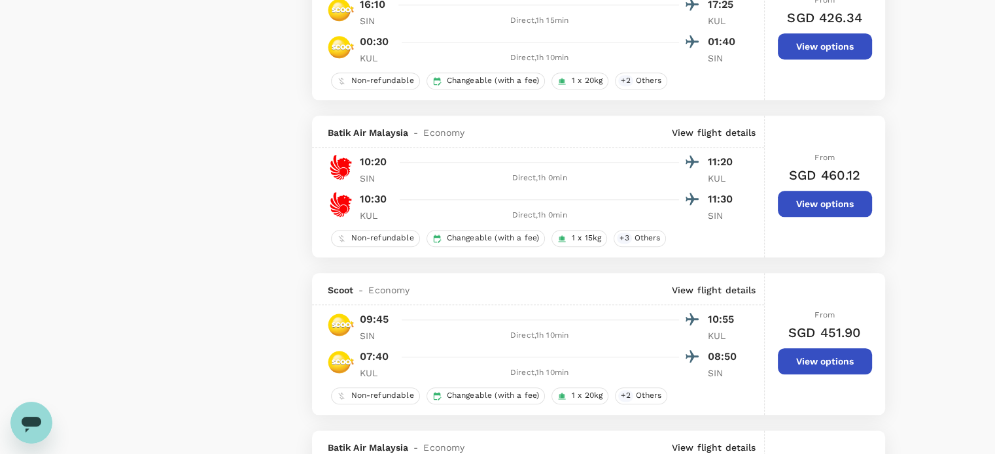
drag, startPoint x: 935, startPoint y: 186, endPoint x: 932, endPoint y: 109, distance: 77.2
click at [932, 109] on div "Your Flight Details CSIN - CKUL [DATE] CKUL - CSIN [DATE] 1 traveller Economy s…" at bounding box center [497, 341] width 995 height 3475
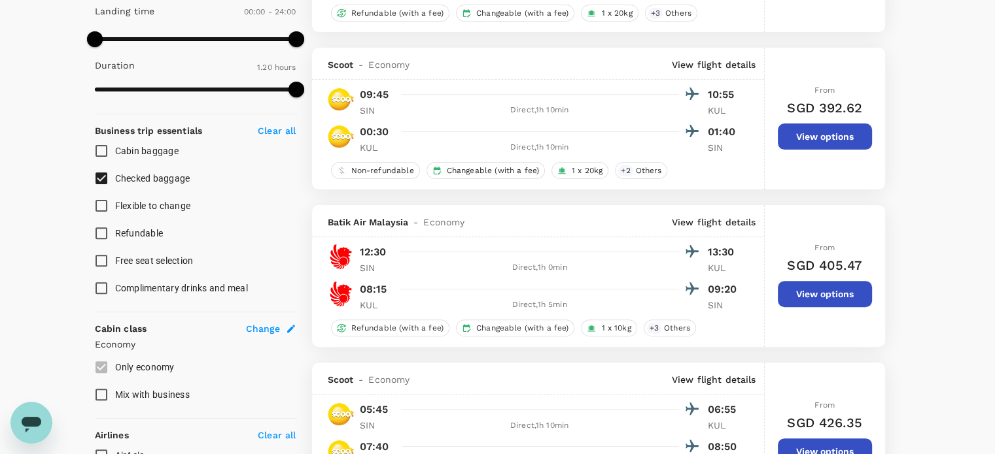
scroll to position [405, 0]
click at [102, 177] on input "Checked baggage" at bounding box center [101, 178] width 27 height 27
checkbox input "false"
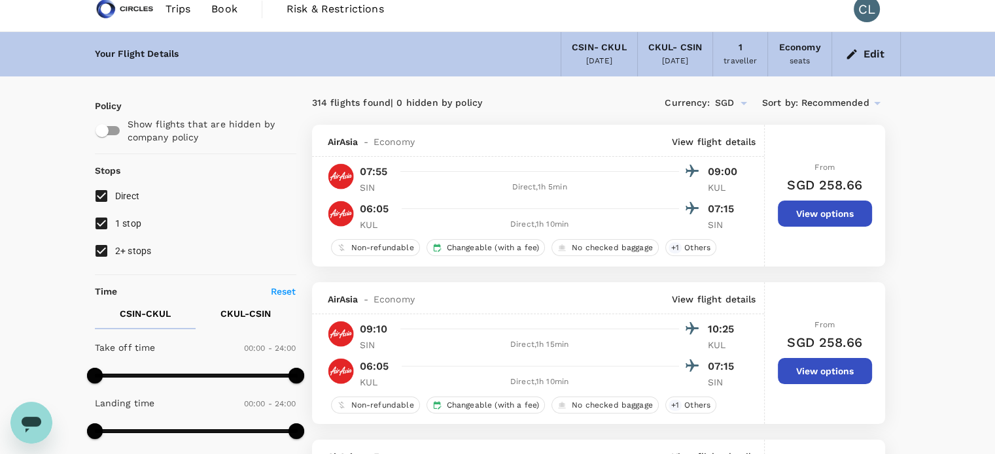
scroll to position [10, 0]
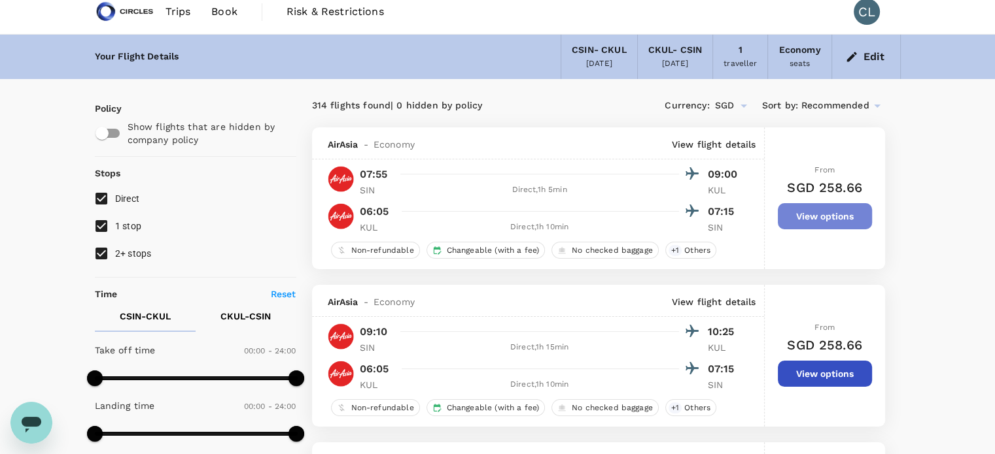
click at [794, 224] on button "View options" at bounding box center [825, 216] width 94 height 26
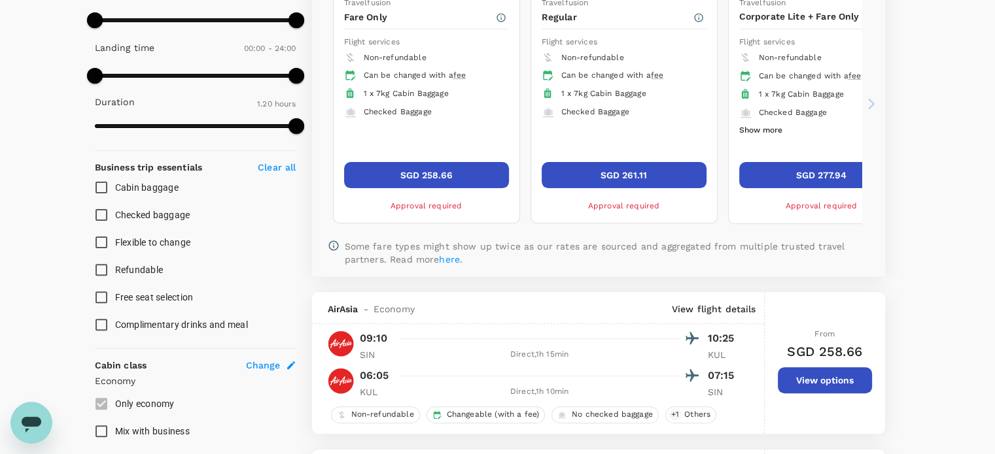
scroll to position [370, 0]
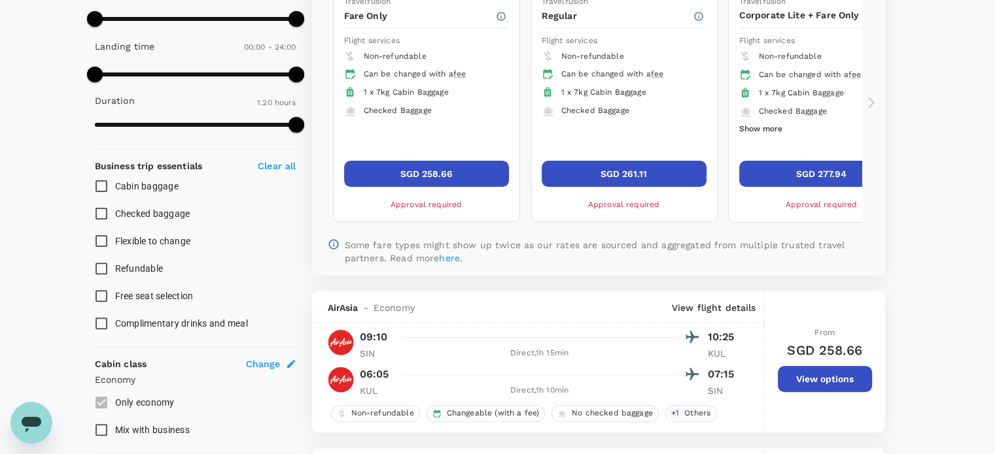
click at [794, 224] on div "Travelfusion Fare Only Flight services Non-refundable Can be changed with a fee…" at bounding box center [995, 103] width 1334 height 250
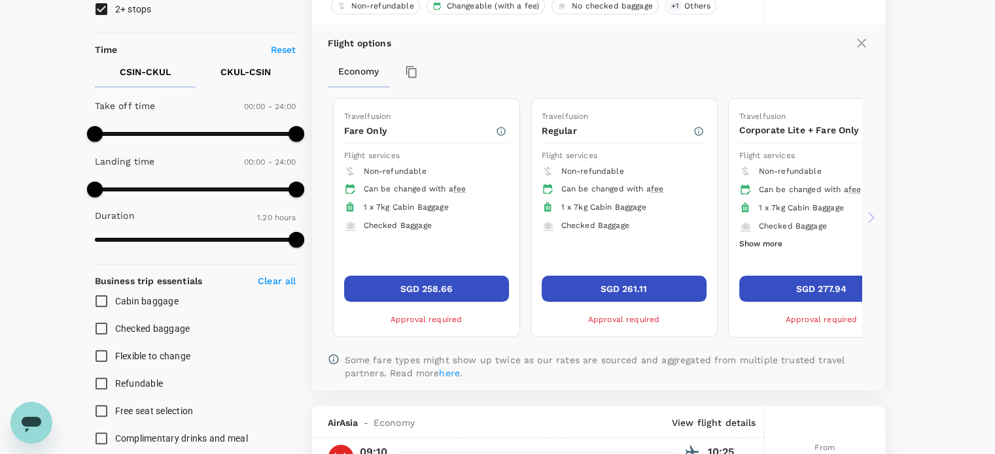
scroll to position [256, 0]
click at [819, 224] on span "Checked Baggage" at bounding box center [793, 225] width 68 height 9
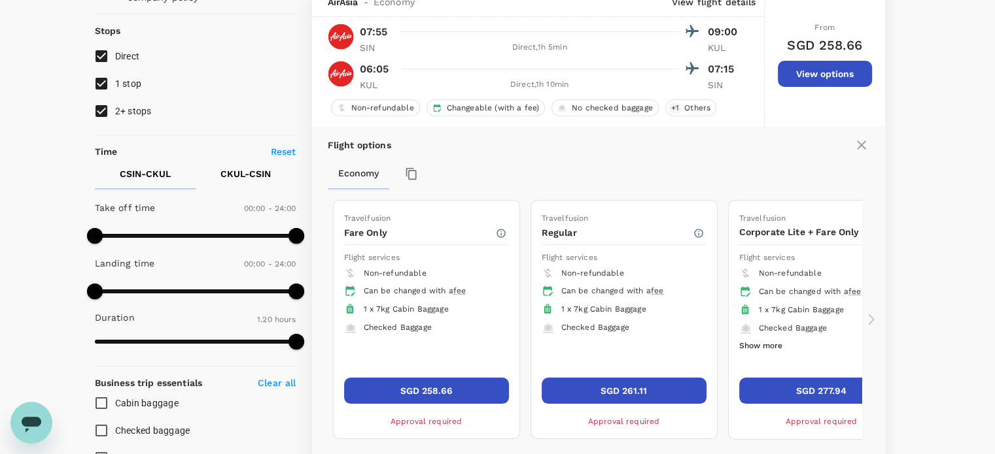
scroll to position [0, 0]
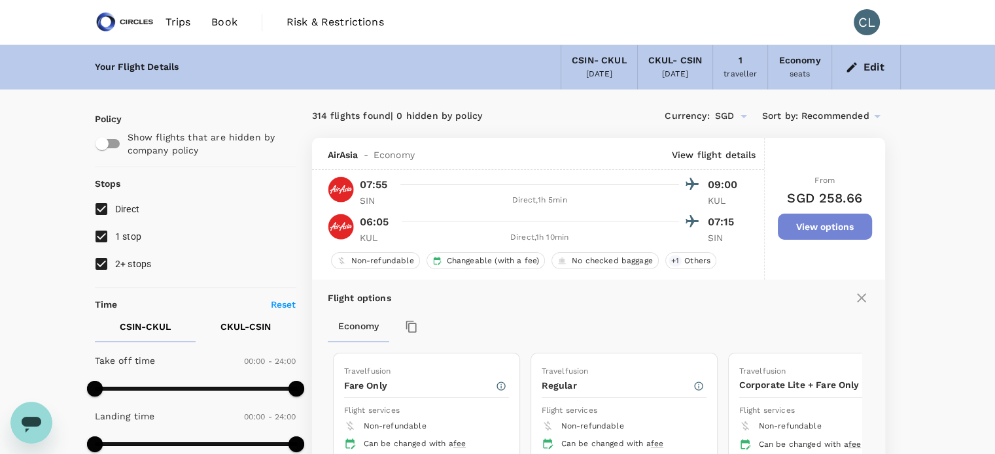
click at [817, 224] on button "View options" at bounding box center [825, 227] width 94 height 26
click at [863, 306] on div "Flight options Economy Travelfusion Fare Only Flight services Non-refundable Ca…" at bounding box center [598, 463] width 573 height 366
click at [863, 295] on icon at bounding box center [861, 298] width 16 height 16
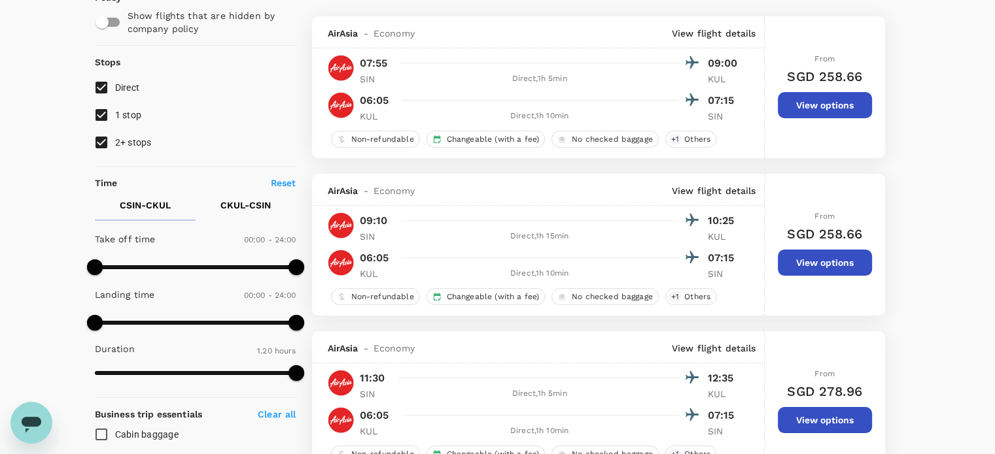
scroll to position [123, 0]
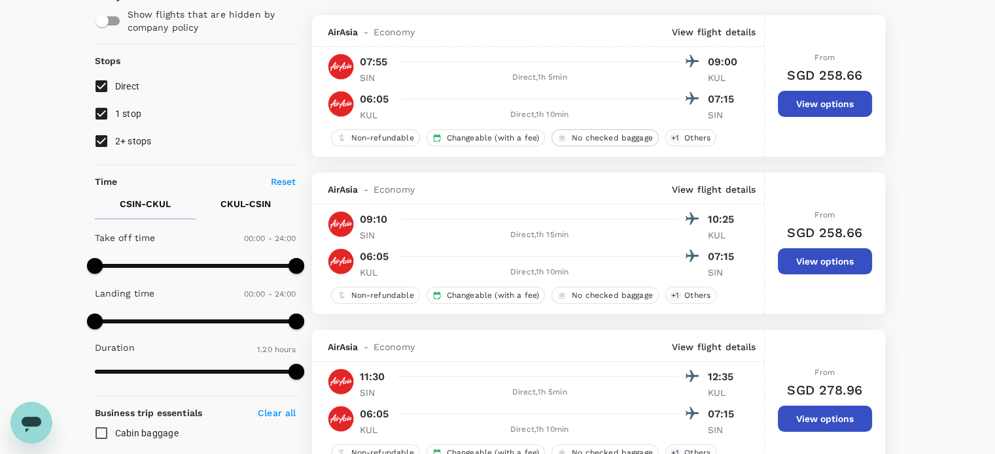
click at [628, 132] on div "No checked baggage" at bounding box center [604, 137] width 107 height 17
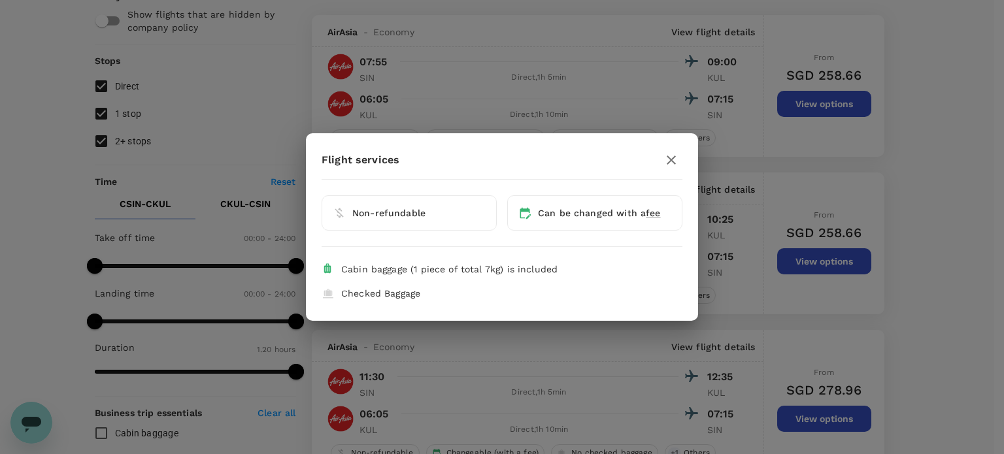
click at [524, 269] on span "Cabin baggage (1 piece of total 7kg) is included" at bounding box center [449, 269] width 216 height 10
click at [361, 292] on span "Checked Baggage" at bounding box center [380, 293] width 79 height 10
click at [673, 157] on icon "button" at bounding box center [672, 160] width 16 height 16
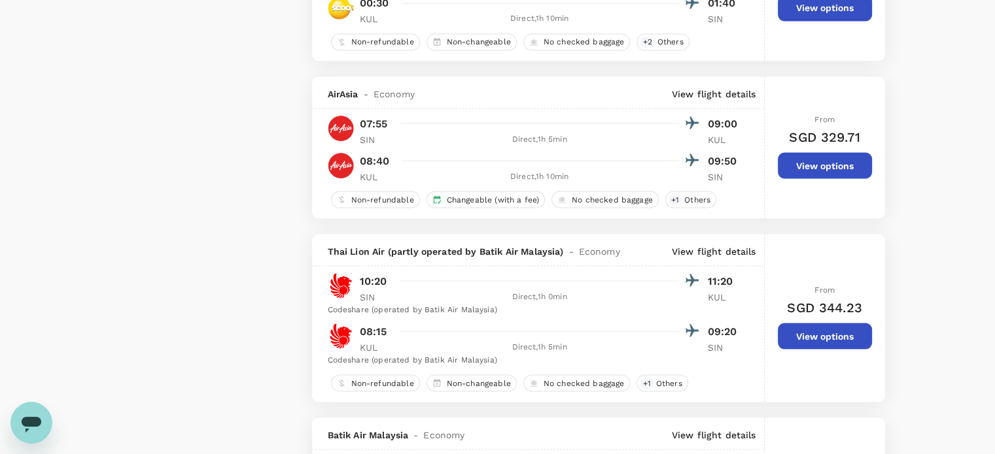
scroll to position [2427, 0]
click at [829, 169] on button "View options" at bounding box center [825, 165] width 94 height 26
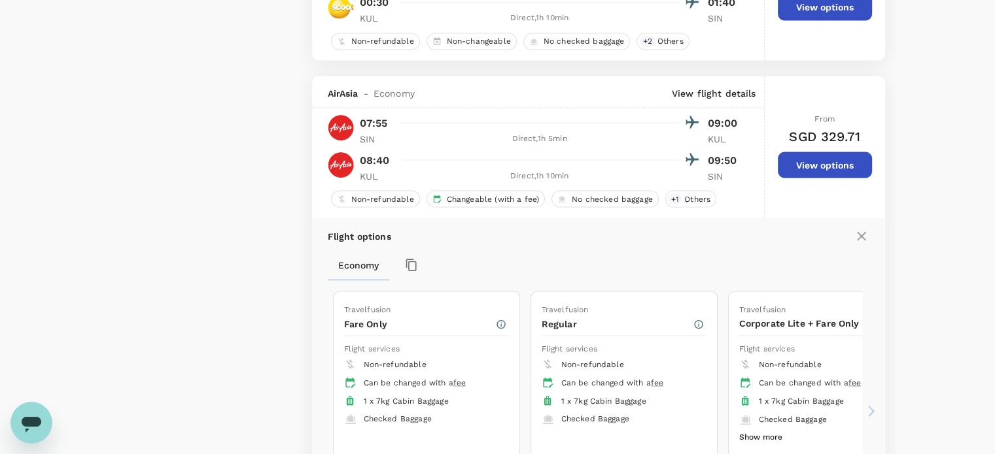
scroll to position [2508, 0]
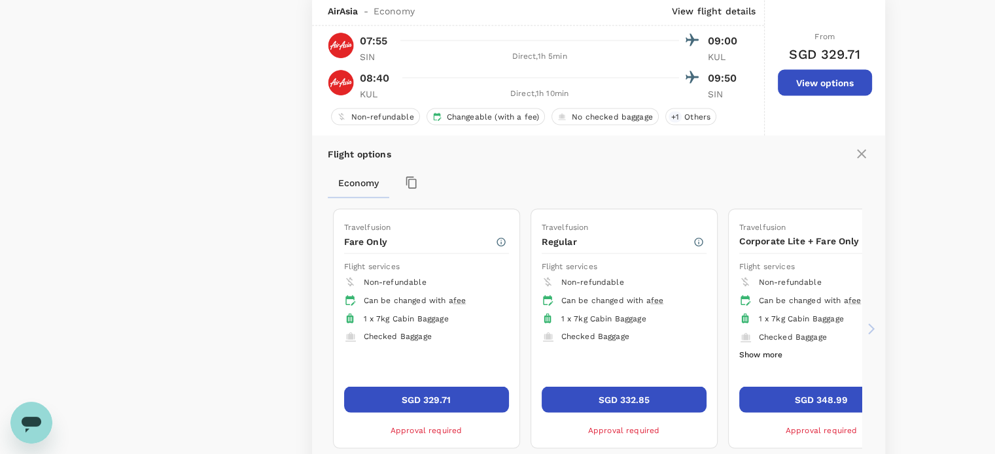
click at [829, 169] on div "Flight options Economy Travelfusion Fare Only Flight services Non-refundable Ca…" at bounding box center [598, 319] width 573 height 366
drag, startPoint x: 829, startPoint y: 169, endPoint x: 1040, endPoint y: 342, distance: 272.8
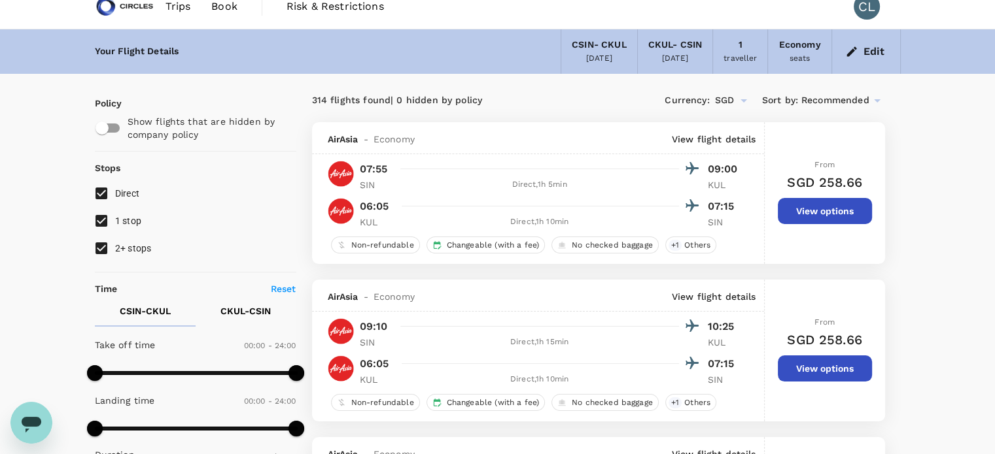
scroll to position [18, 0]
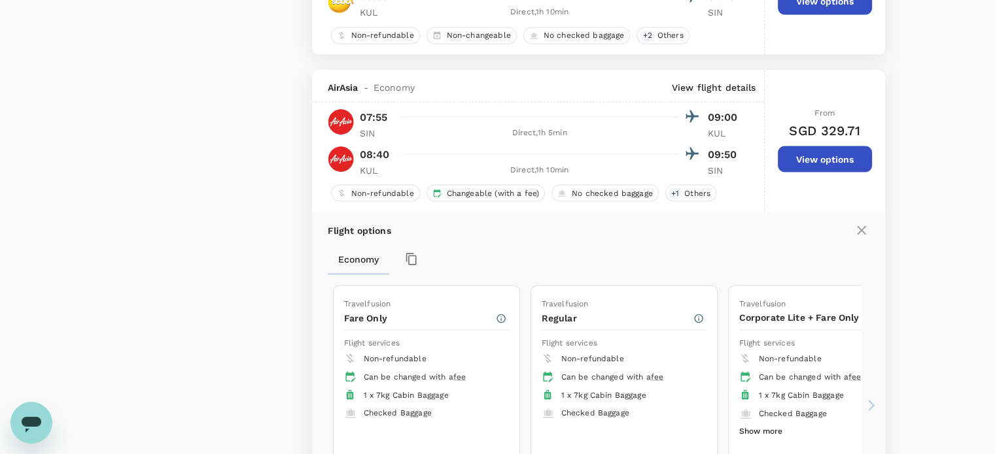
scroll to position [2420, 0]
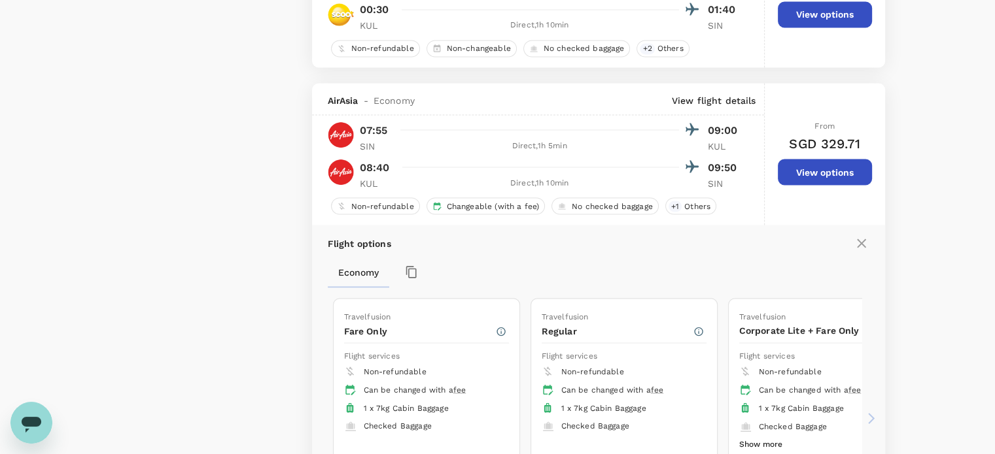
drag, startPoint x: 766, startPoint y: 193, endPoint x: 790, endPoint y: 189, distance: 24.5
click at [769, 192] on div "From SGD 329.71 View options" at bounding box center [824, 154] width 120 height 142
click at [808, 184] on button "View options" at bounding box center [825, 172] width 94 height 26
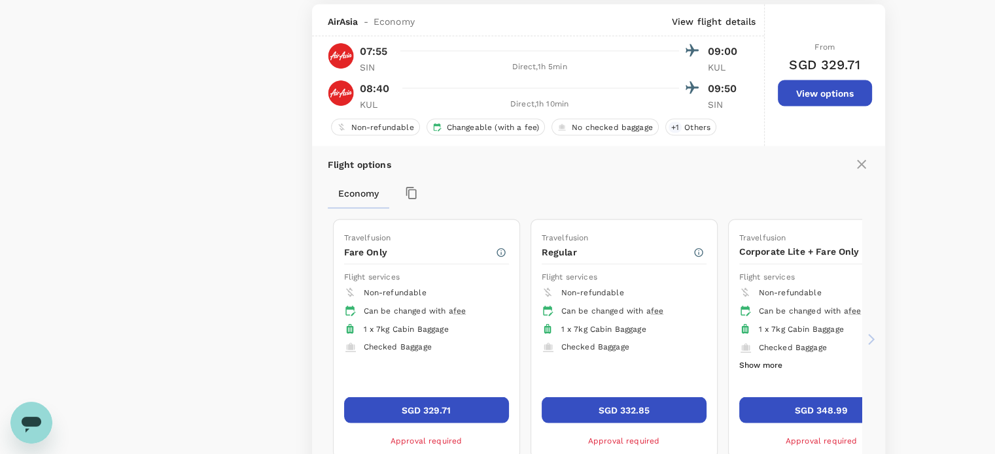
scroll to position [2508, 0]
